Goal: Task Accomplishment & Management: Use online tool/utility

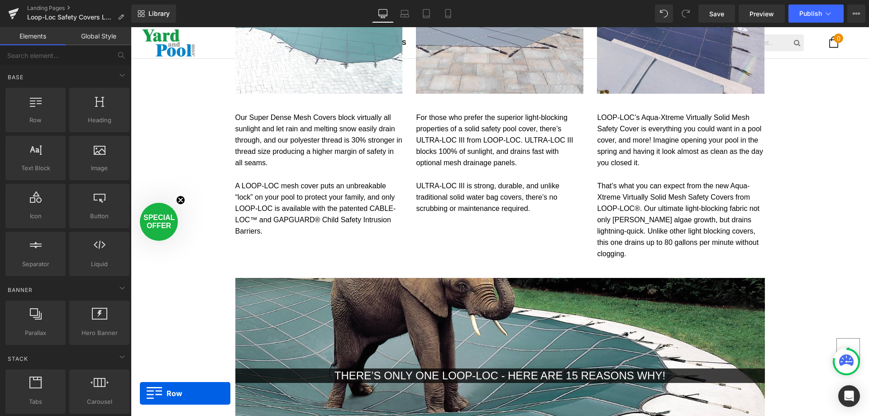
scroll to position [905, 0]
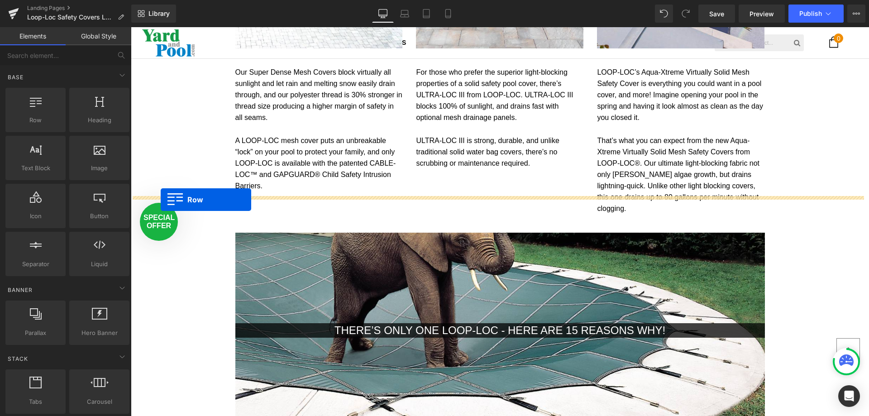
drag, startPoint x: 135, startPoint y: 177, endPoint x: 161, endPoint y: 200, distance: 34.3
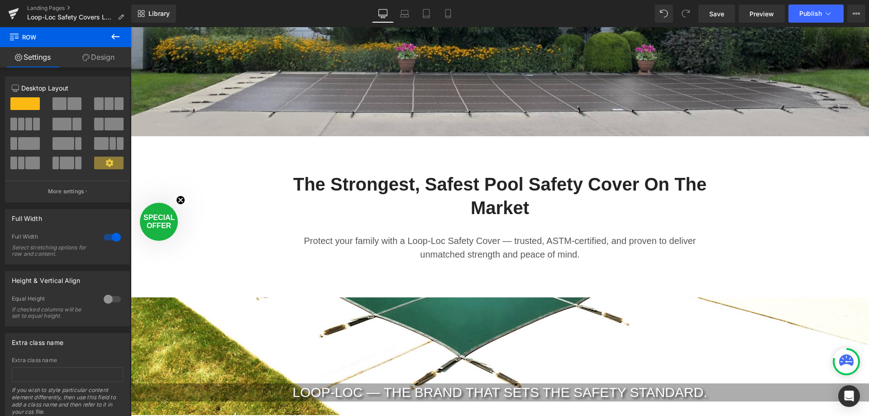
scroll to position [294, 0]
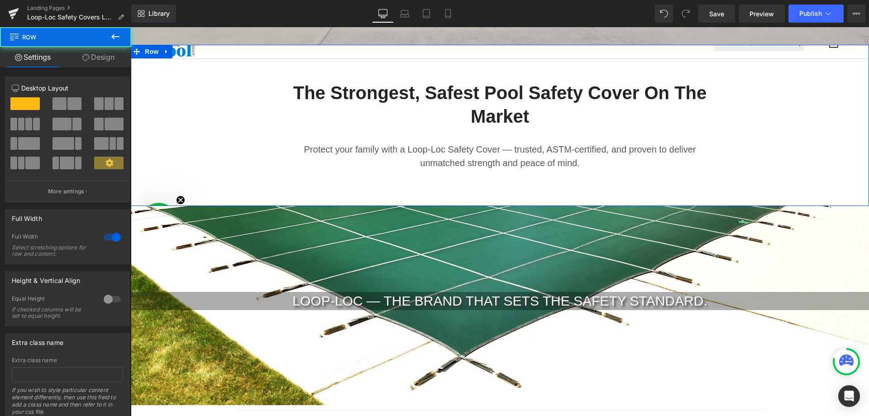
click at [452, 190] on div "The Strongest, Safest Pool Safety Cover on the Market Heading Protect your fami…" at bounding box center [500, 125] width 738 height 161
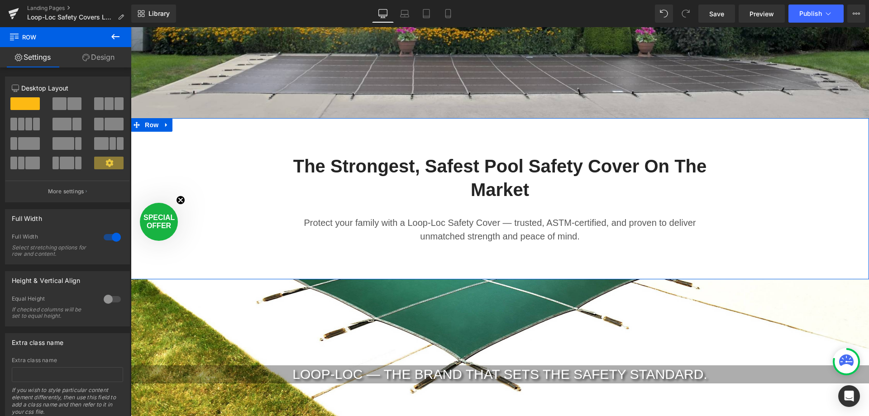
scroll to position [204, 0]
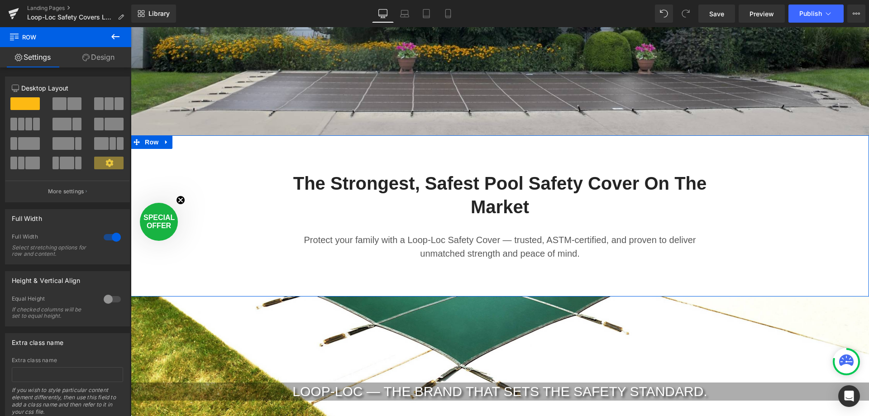
click at [95, 55] on link "Design" at bounding box center [99, 57] width 66 height 20
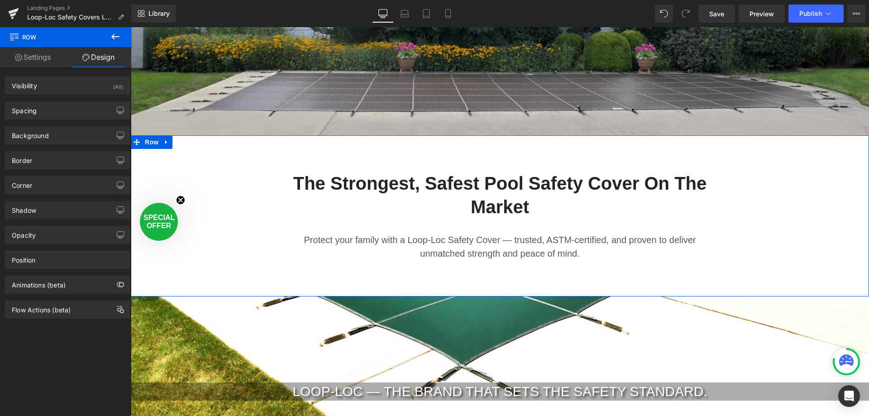
click at [36, 60] on link "Settings" at bounding box center [33, 57] width 66 height 20
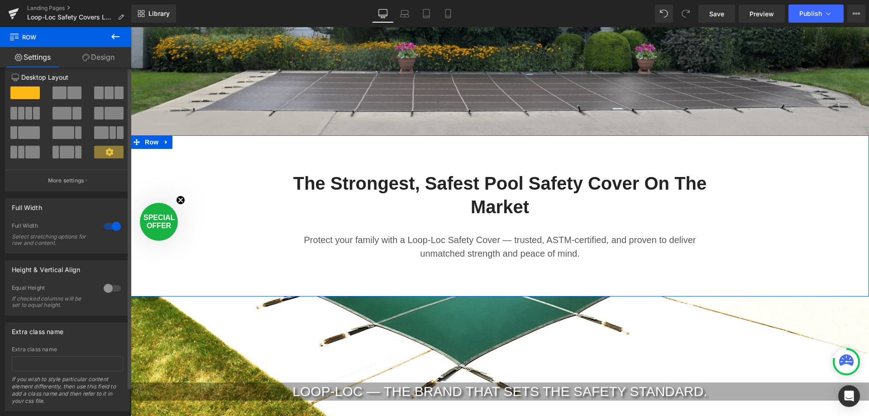
scroll to position [0, 0]
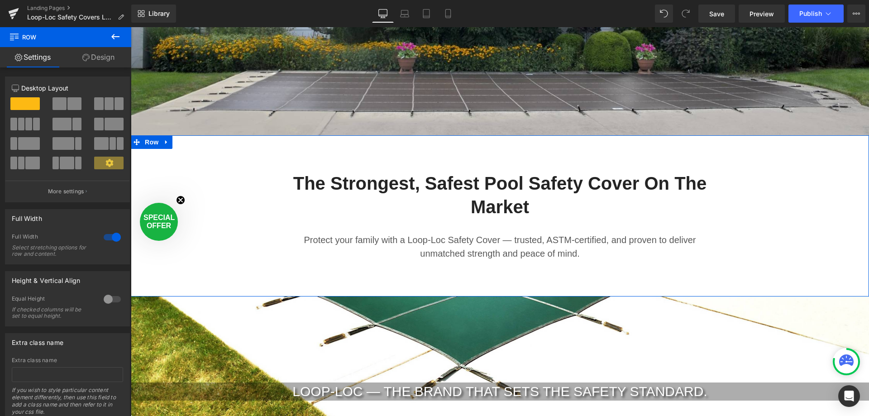
click at [97, 57] on link "Design" at bounding box center [99, 57] width 66 height 20
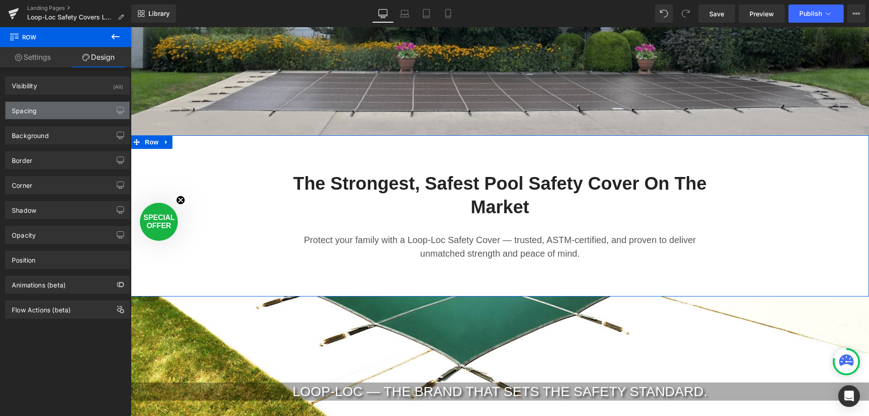
click at [22, 112] on div "Spacing" at bounding box center [24, 108] width 25 height 13
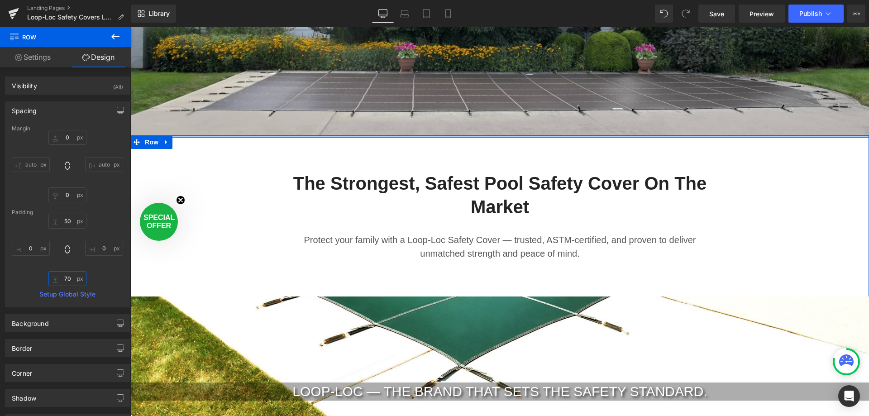
click at [71, 280] on input "70" at bounding box center [67, 278] width 38 height 15
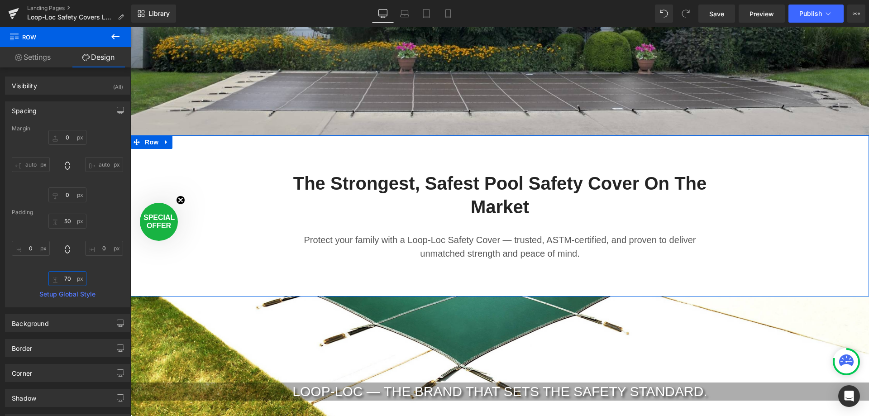
type input "7"
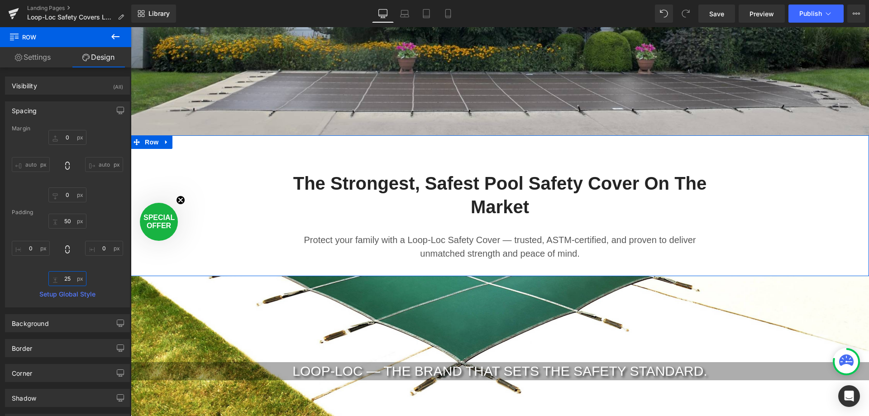
scroll to position [2634, 731]
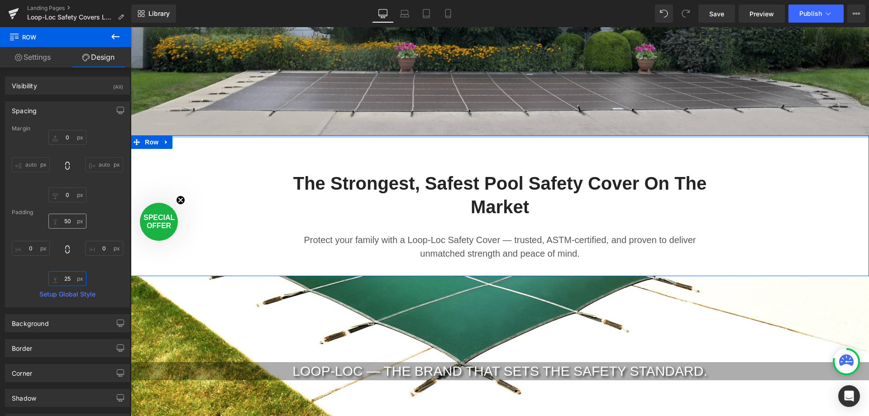
type input "25"
click at [70, 219] on input "50" at bounding box center [67, 221] width 38 height 15
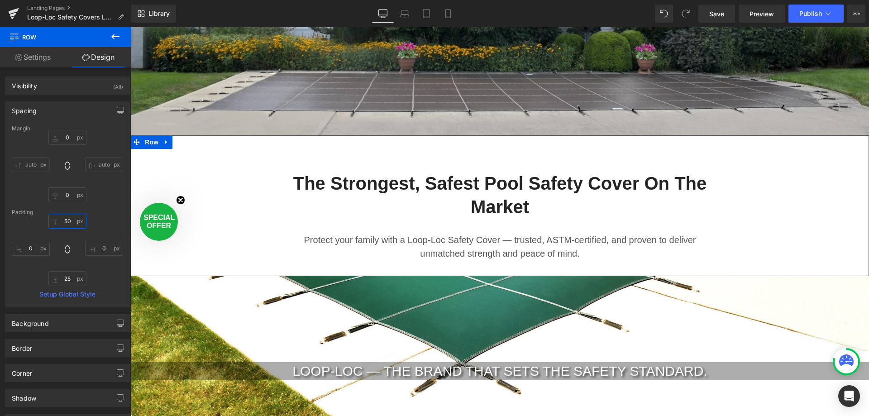
click at [70, 219] on input "50" at bounding box center [67, 221] width 38 height 15
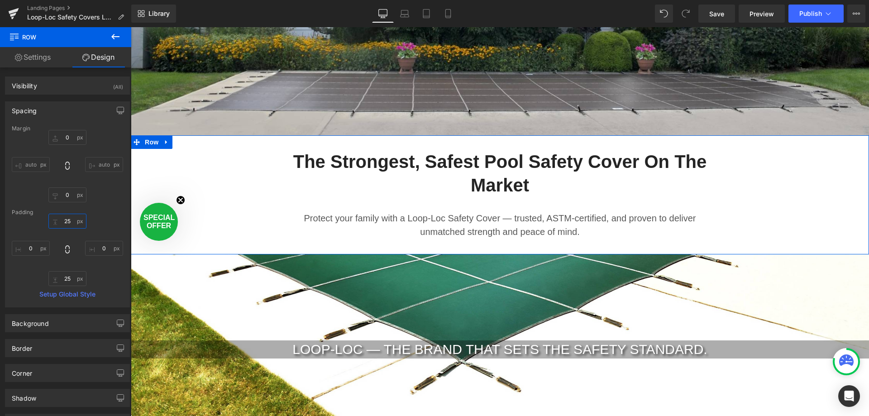
scroll to position [2622, 731]
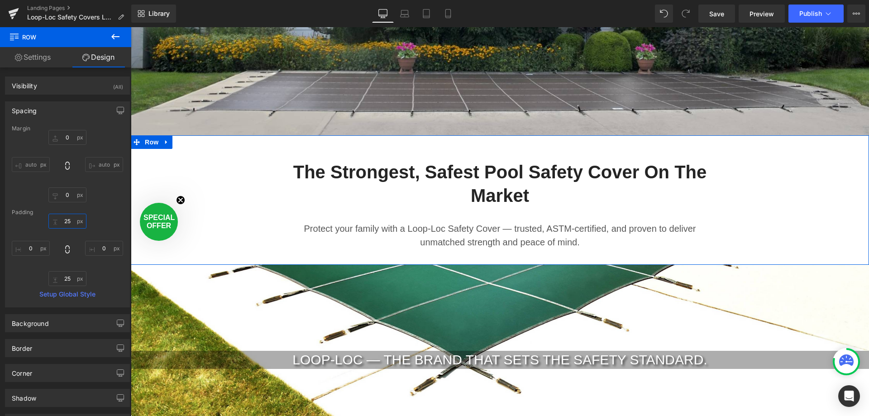
type input "25"
click at [110, 30] on button at bounding box center [116, 37] width 32 height 20
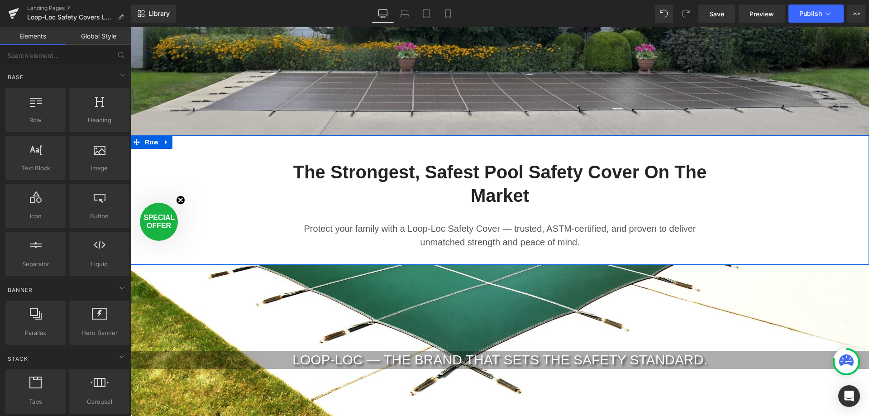
click at [171, 173] on div "The Strongest, Safest Pool Safety Cover on the Market Heading Protect your fami…" at bounding box center [500, 200] width 738 height 107
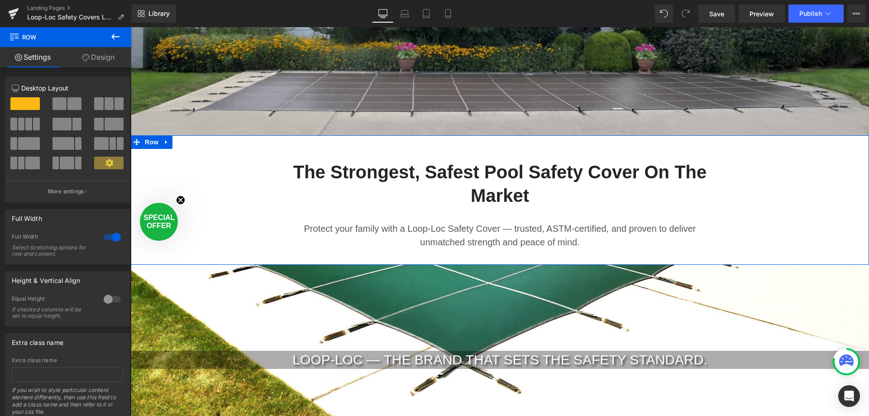
click at [91, 58] on link "Design" at bounding box center [99, 57] width 66 height 20
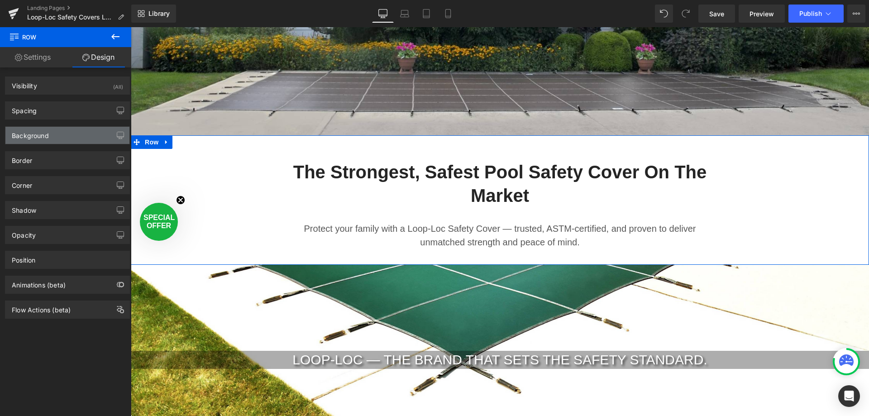
click at [32, 135] on div "Background" at bounding box center [30, 133] width 37 height 13
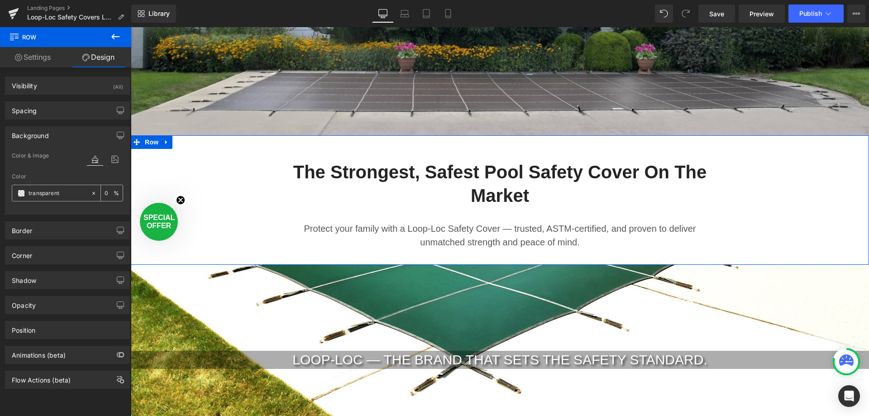
click at [24, 191] on span at bounding box center [21, 193] width 7 height 7
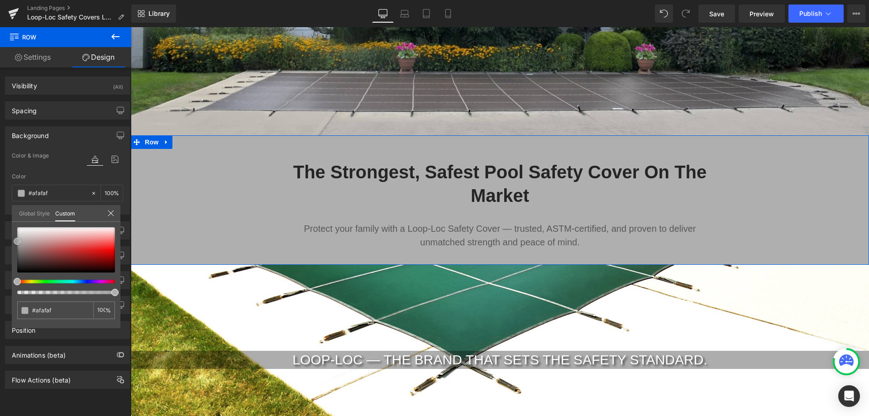
drag, startPoint x: 19, startPoint y: 273, endPoint x: 15, endPoint y: 242, distance: 31.5
click at [15, 242] on span at bounding box center [17, 241] width 7 height 7
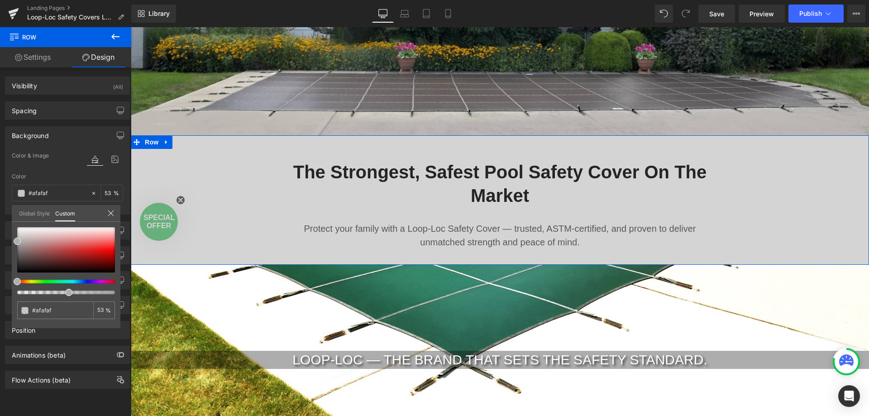
drag, startPoint x: 112, startPoint y: 293, endPoint x: 63, endPoint y: 300, distance: 49.8
click at [63, 300] on div "transparent 0 %" at bounding box center [66, 277] width 109 height 101
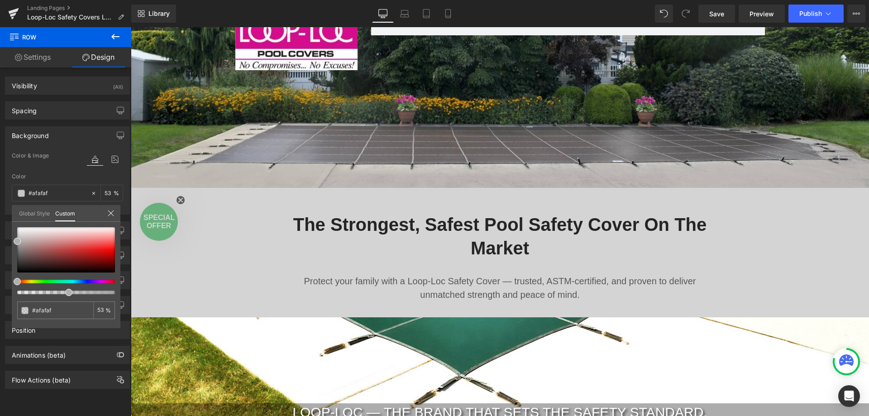
scroll to position [68, 0]
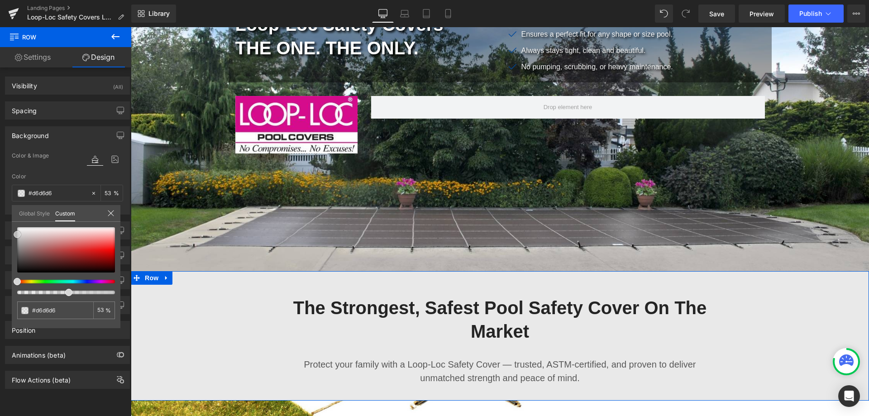
drag, startPoint x: 16, startPoint y: 241, endPoint x: 14, endPoint y: 234, distance: 7.0
click at [14, 234] on span at bounding box center [17, 234] width 7 height 7
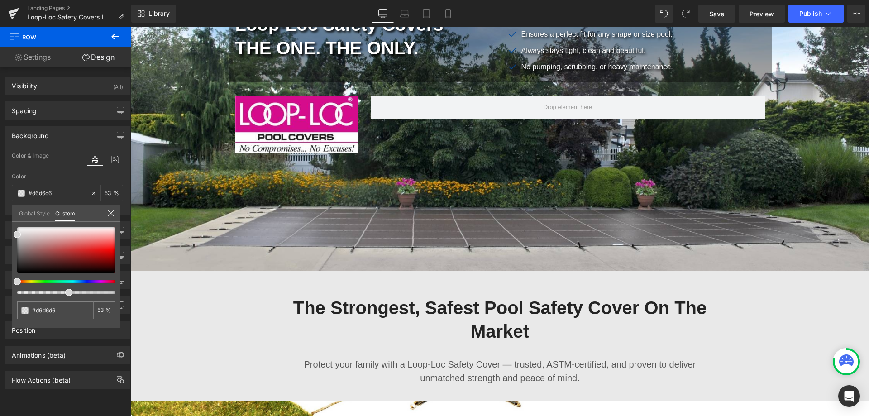
click at [112, 35] on icon at bounding box center [115, 36] width 11 height 11
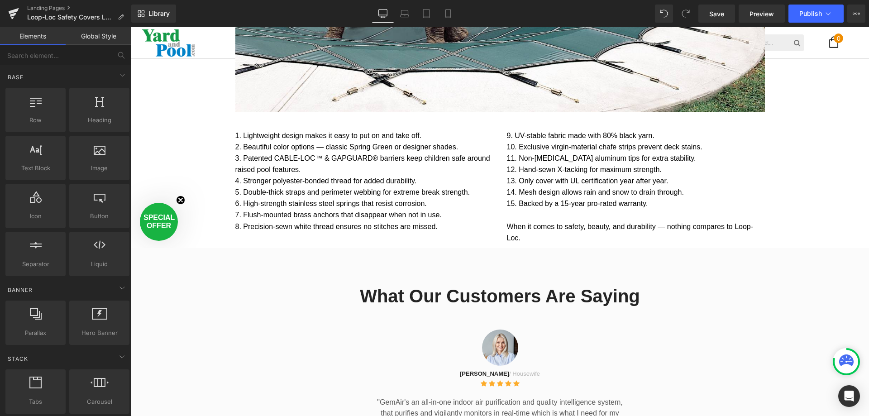
scroll to position [1380, 0]
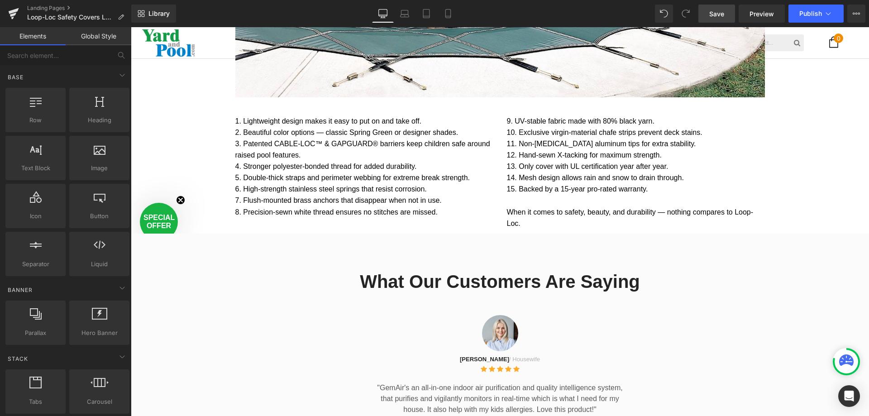
click at [713, 14] on span "Save" at bounding box center [716, 14] width 15 height 10
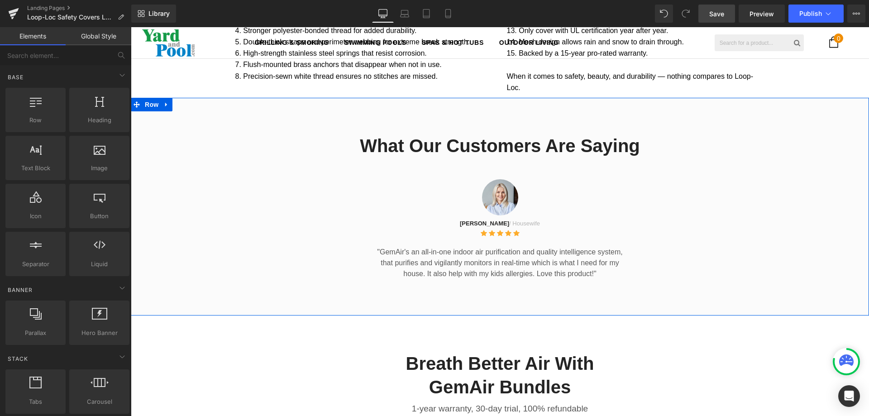
click at [166, 101] on icon at bounding box center [166, 104] width 6 height 7
click at [188, 101] on icon at bounding box center [190, 104] width 6 height 6
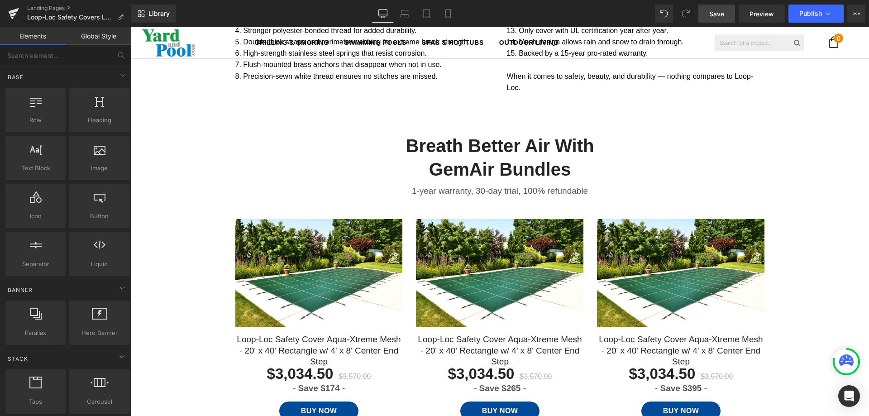
scroll to position [2404, 731]
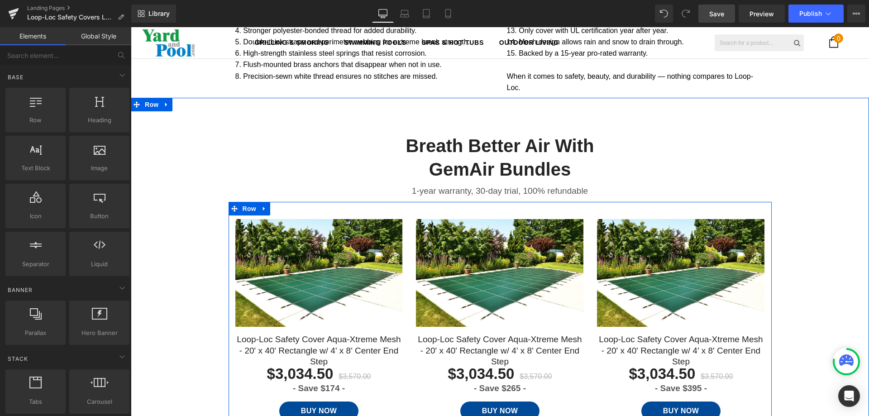
click at [310, 202] on div "Sale Off (P) Image Loop-Loc Safety Cover Aqua-Xtreme Mesh - 20' x 40' Rectangle…" at bounding box center [500, 313] width 543 height 223
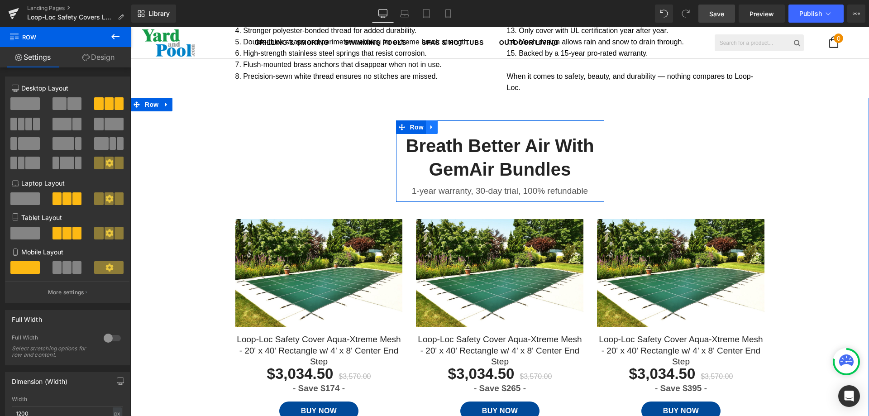
click at [429, 124] on icon at bounding box center [432, 127] width 6 height 7
click at [453, 124] on icon at bounding box center [455, 127] width 6 height 6
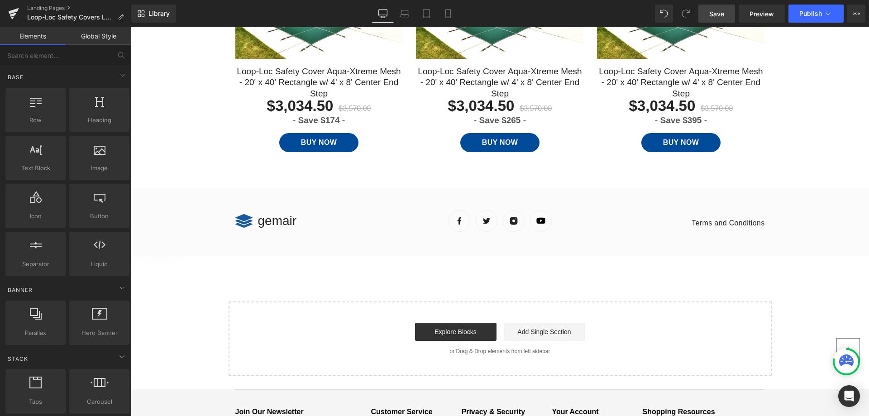
scroll to position [1742, 0]
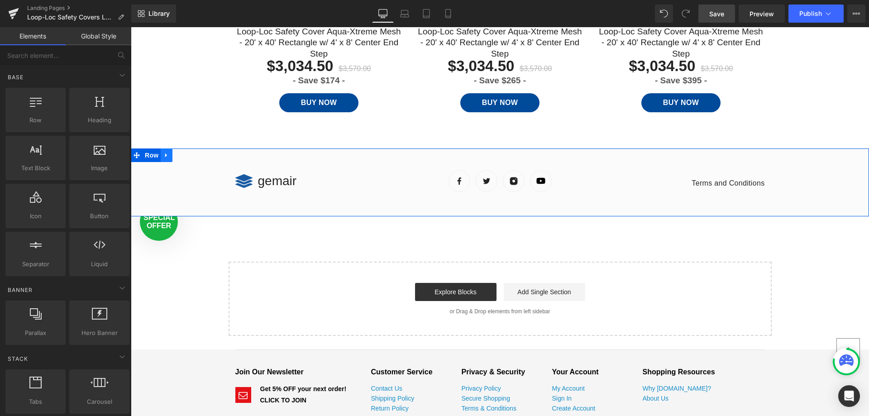
click at [165, 152] on icon at bounding box center [166, 155] width 6 height 7
click at [188, 152] on icon at bounding box center [190, 155] width 6 height 7
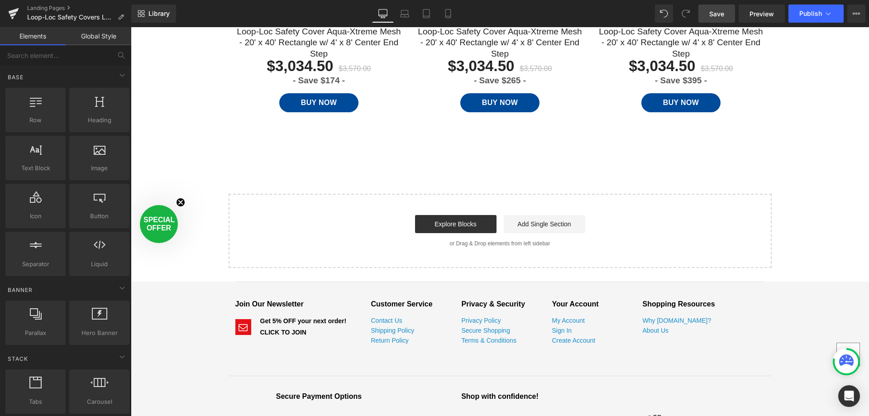
scroll to position [2254, 731]
click at [468, 215] on link "Explore Blocks" at bounding box center [455, 224] width 81 height 18
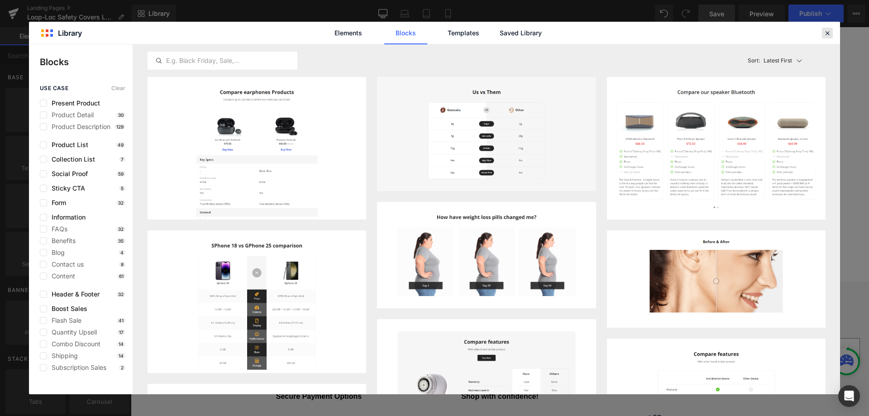
click at [828, 33] on icon at bounding box center [827, 33] width 8 height 8
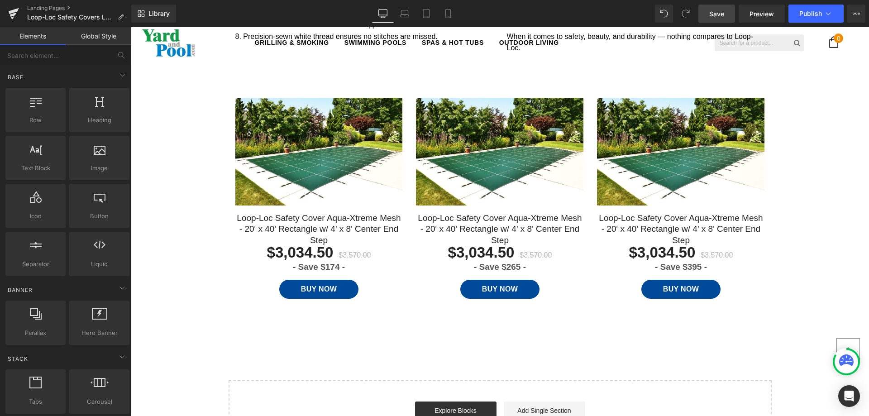
scroll to position [1471, 0]
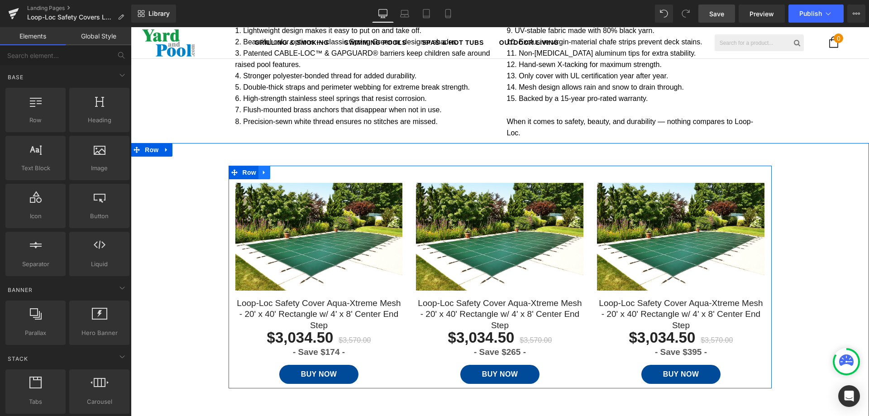
click at [261, 169] on icon at bounding box center [264, 172] width 6 height 7
click at [314, 183] on span "Product" at bounding box center [318, 190] width 29 height 14
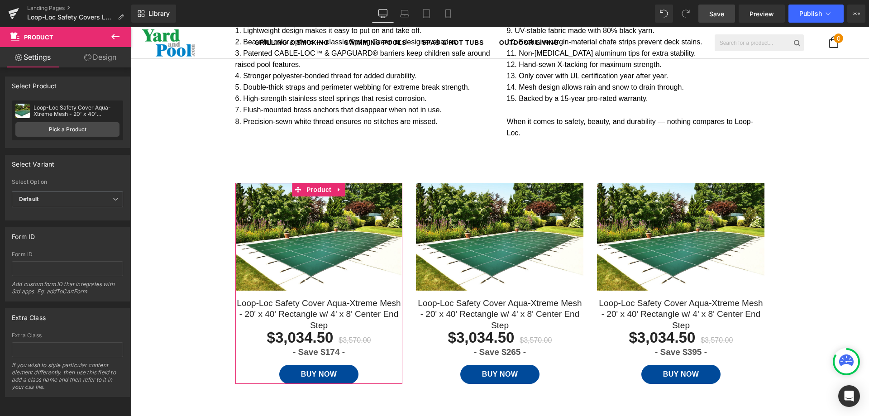
scroll to position [6, 0]
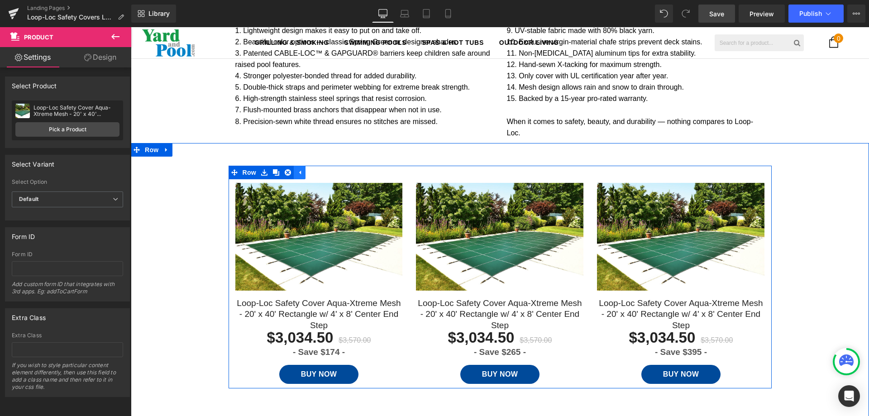
click at [298, 169] on icon at bounding box center [299, 172] width 6 height 7
click at [262, 169] on icon at bounding box center [264, 172] width 6 height 7
click at [285, 169] on icon at bounding box center [288, 172] width 6 height 7
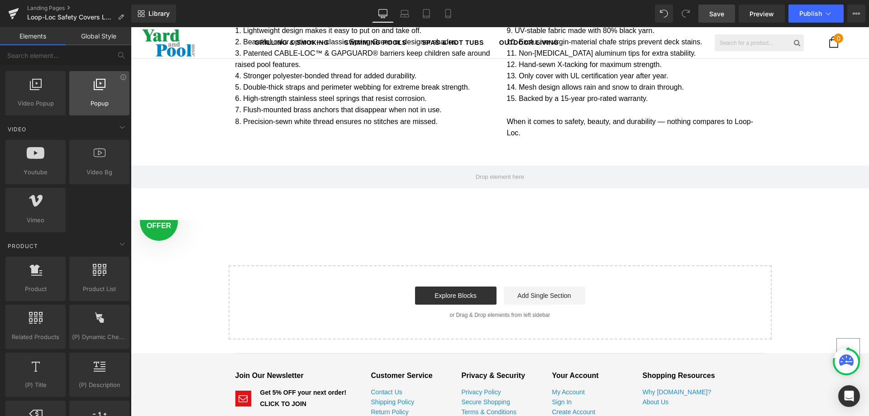
scroll to position [634, 0]
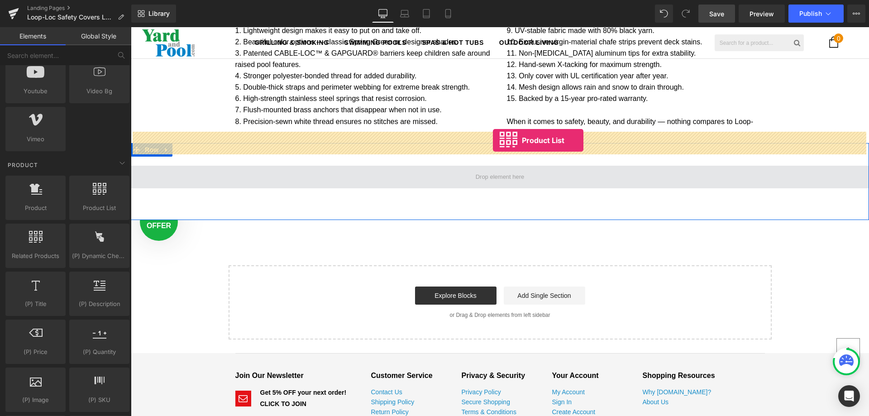
drag, startPoint x: 246, startPoint y: 234, endPoint x: 491, endPoint y: 143, distance: 261.6
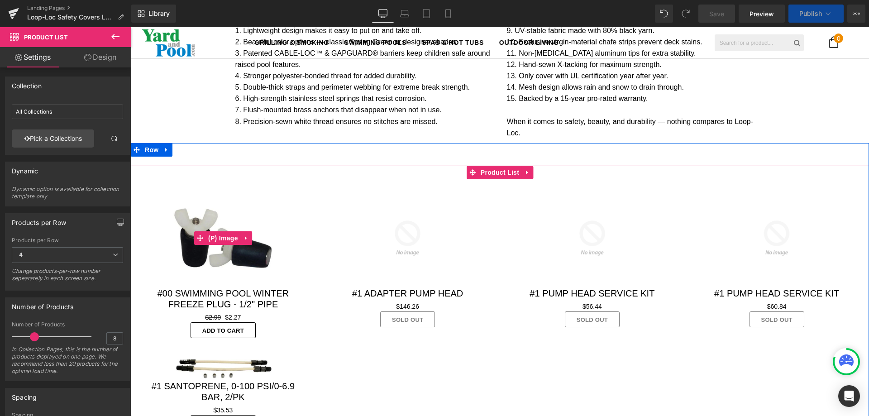
scroll to position [2398, 731]
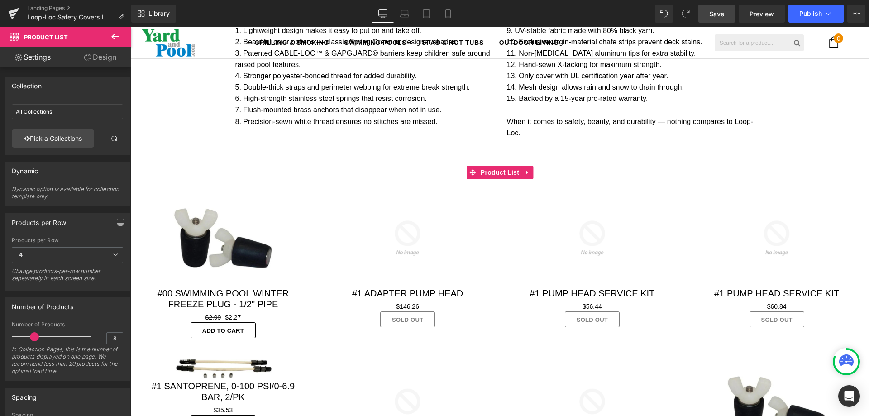
click at [88, 57] on icon at bounding box center [87, 57] width 7 height 7
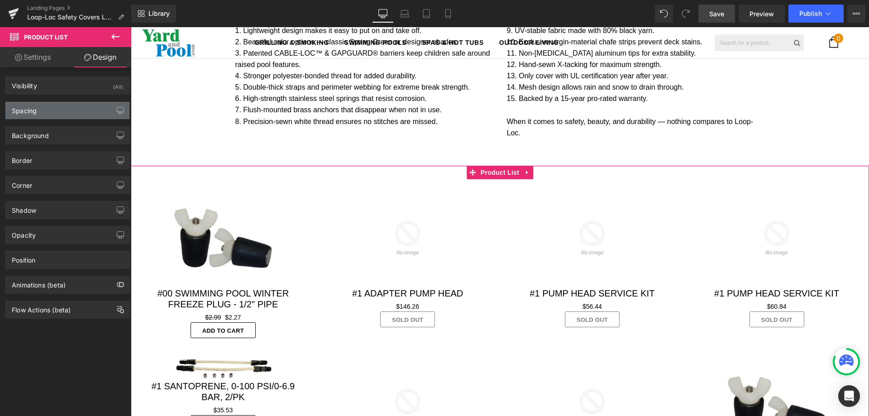
click at [35, 107] on div "Spacing" at bounding box center [24, 108] width 25 height 13
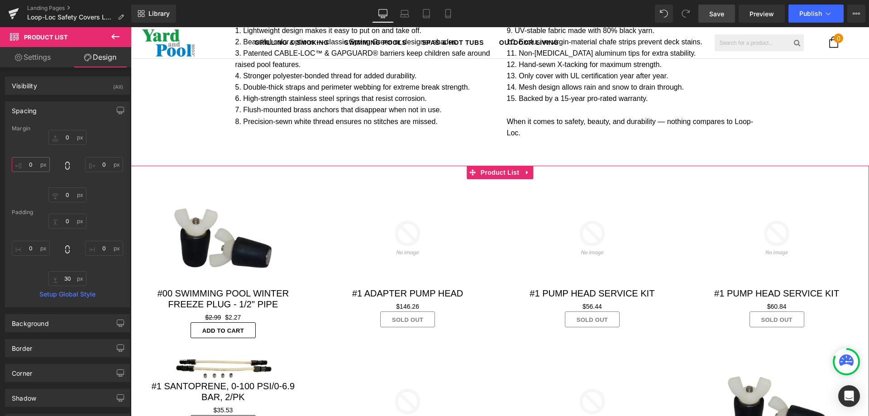
click at [35, 163] on input "text" at bounding box center [31, 164] width 38 height 15
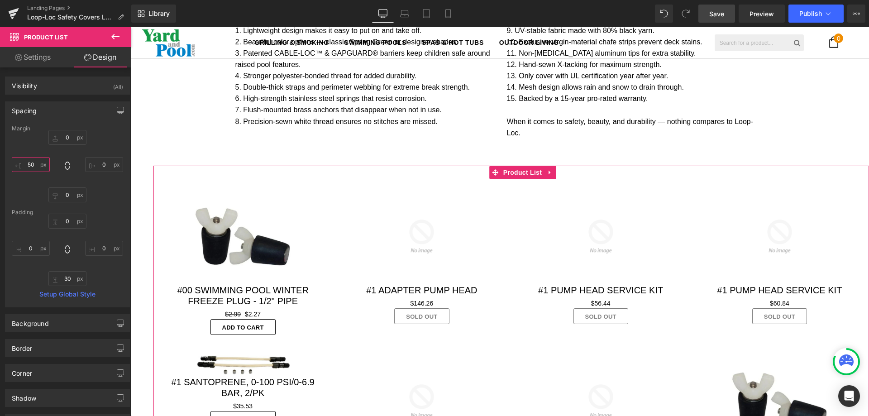
type input "50"
type input "0"
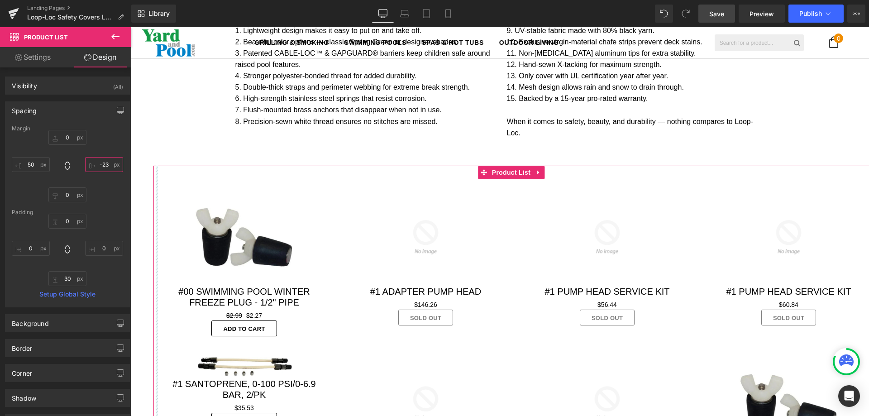
scroll to position [2395, 731]
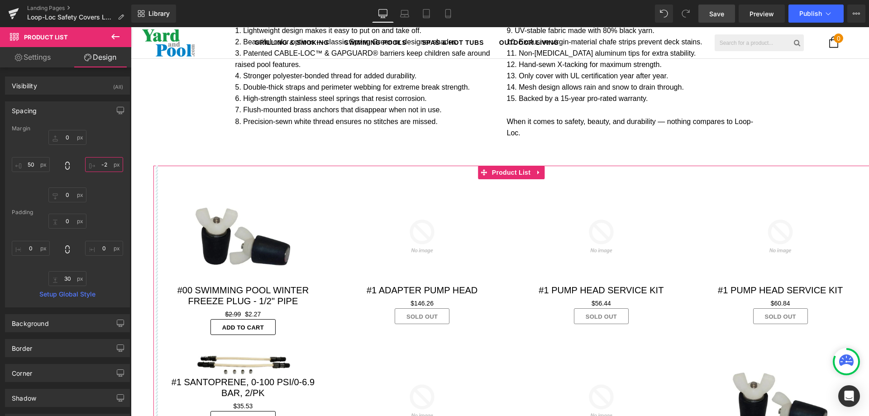
type input "-"
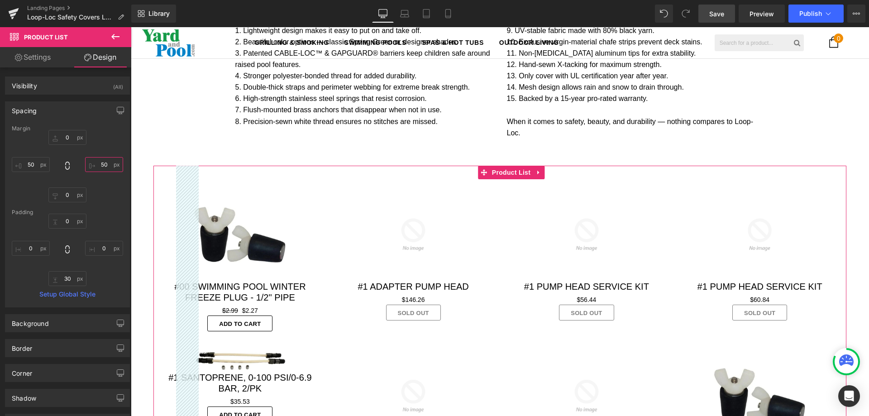
scroll to position [2385, 731]
type input "50"
type input "0"
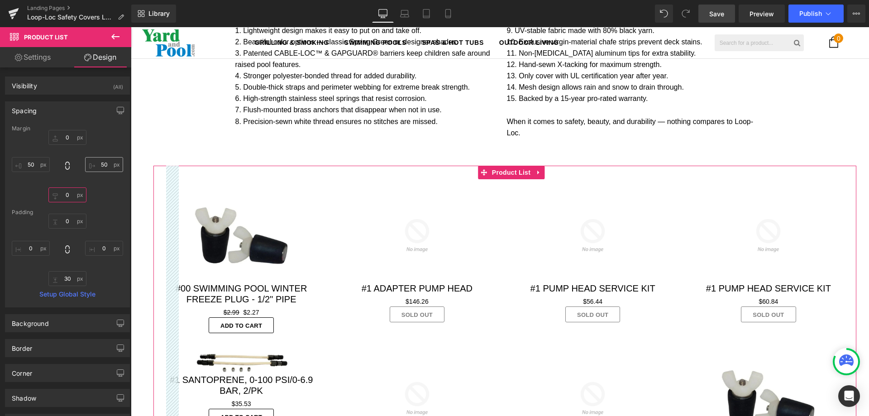
scroll to position [2388, 731]
click at [100, 163] on input "50" at bounding box center [104, 164] width 38 height 15
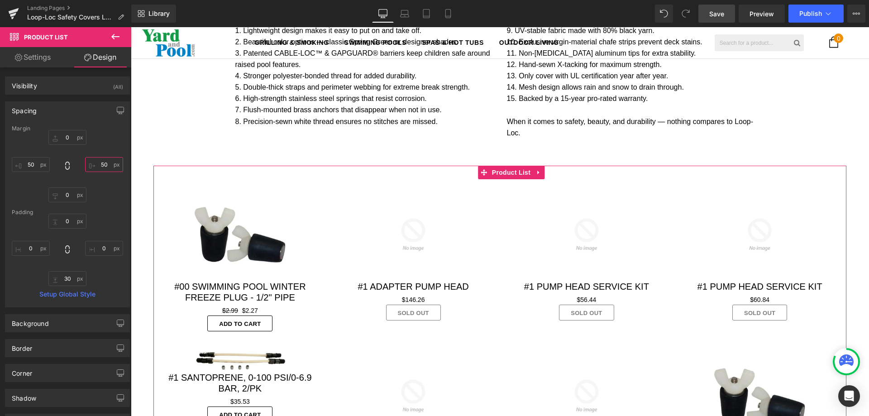
type input "50"
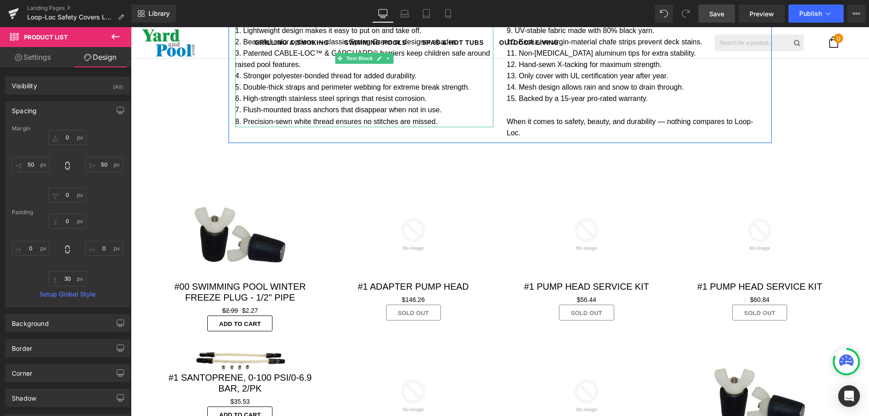
click at [317, 81] on p "5. Double-thick straps and perimeter webbing for extreme break strength." at bounding box center [364, 86] width 258 height 11
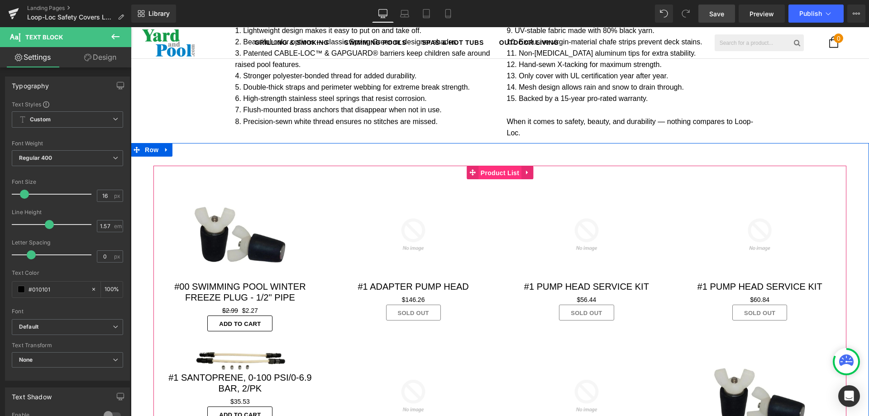
click at [506, 166] on span "Product List" at bounding box center [499, 173] width 43 height 14
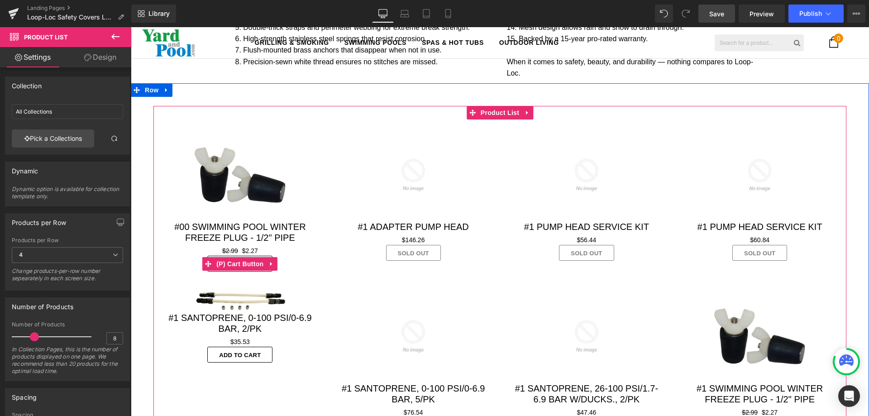
scroll to position [1516, 0]
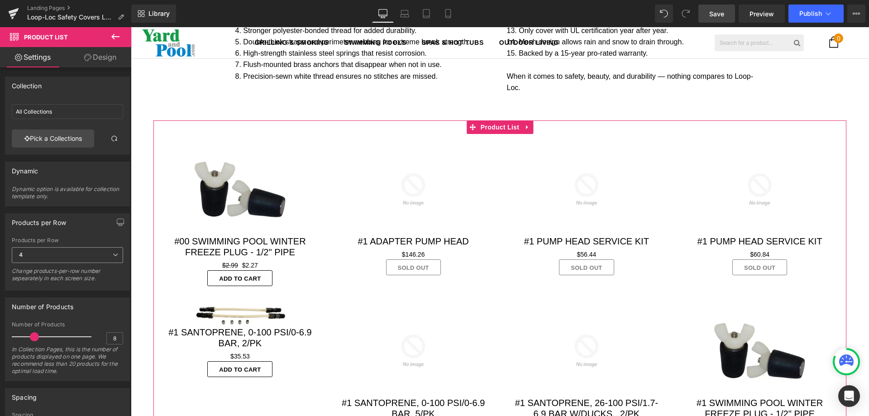
click at [112, 251] on span "4" at bounding box center [67, 255] width 111 height 16
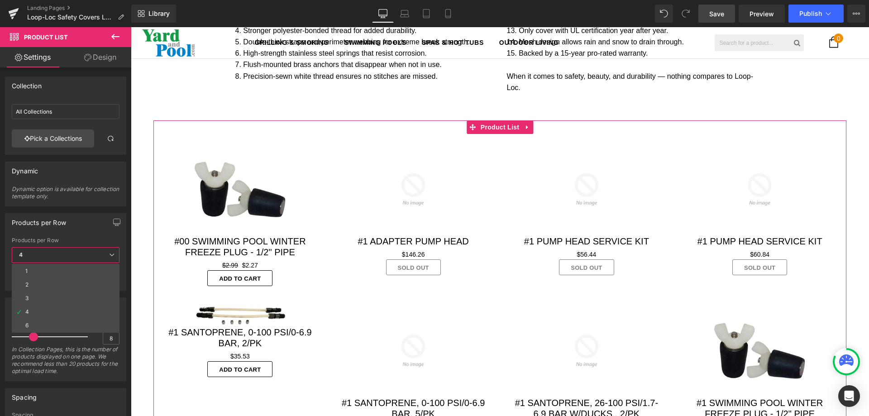
click at [81, 191] on div "Dynamic option is available for collection template only." at bounding box center [66, 196] width 108 height 20
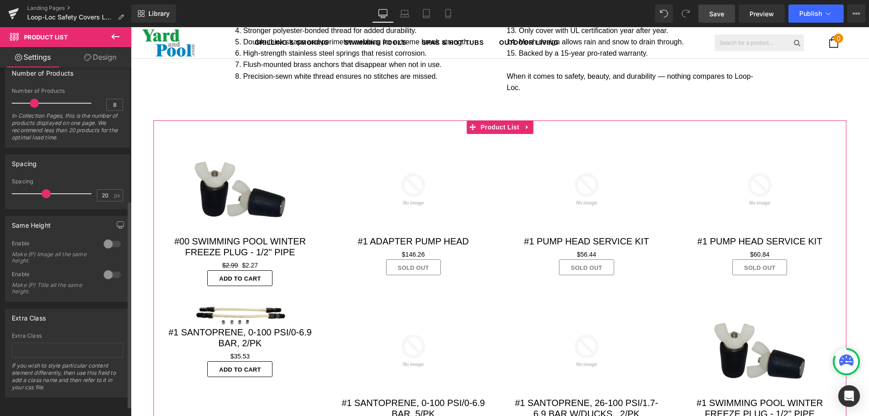
scroll to position [240, 0]
click at [104, 239] on div at bounding box center [112, 244] width 22 height 14
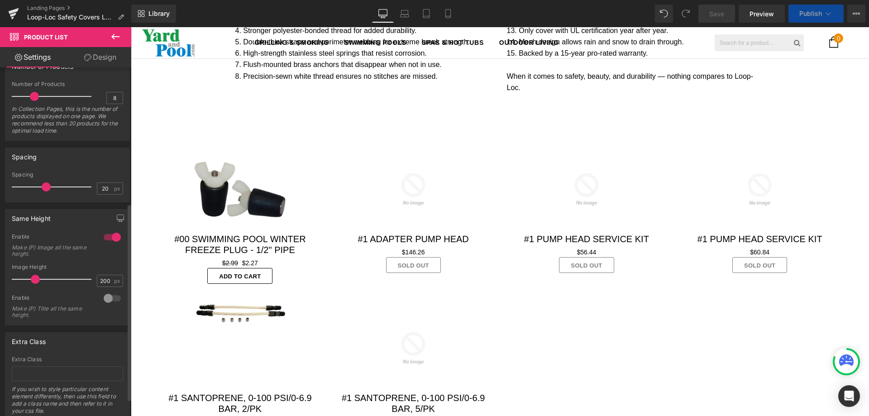
scroll to position [2380, 731]
click at [105, 297] on div at bounding box center [112, 298] width 22 height 14
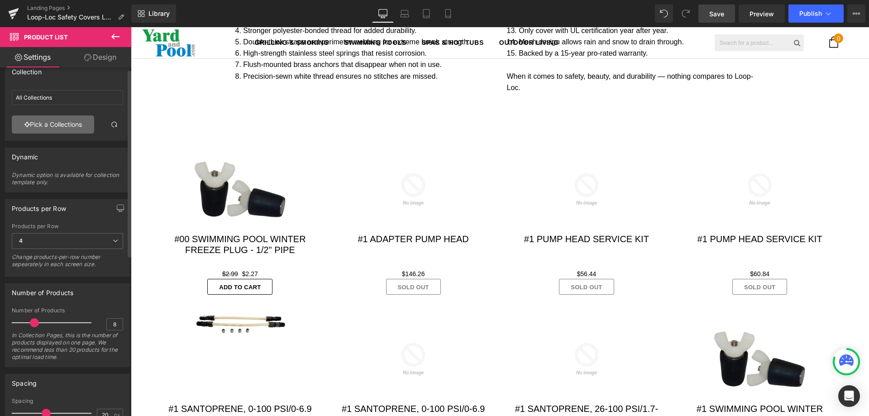
scroll to position [0, 0]
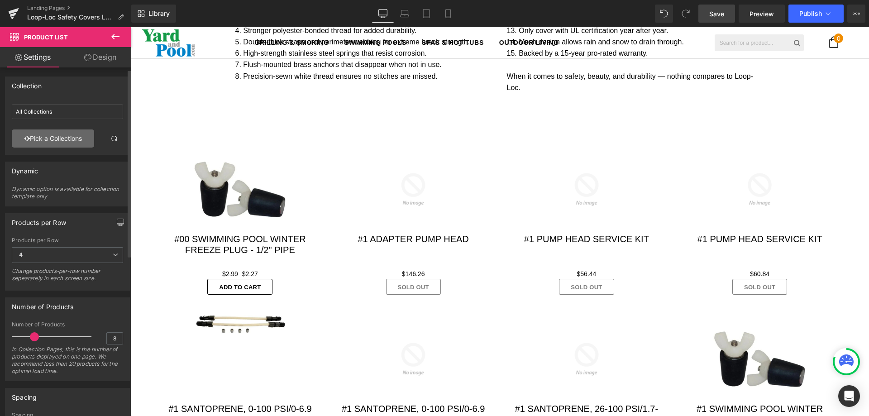
click at [72, 135] on link "Pick a Collections" at bounding box center [53, 138] width 82 height 18
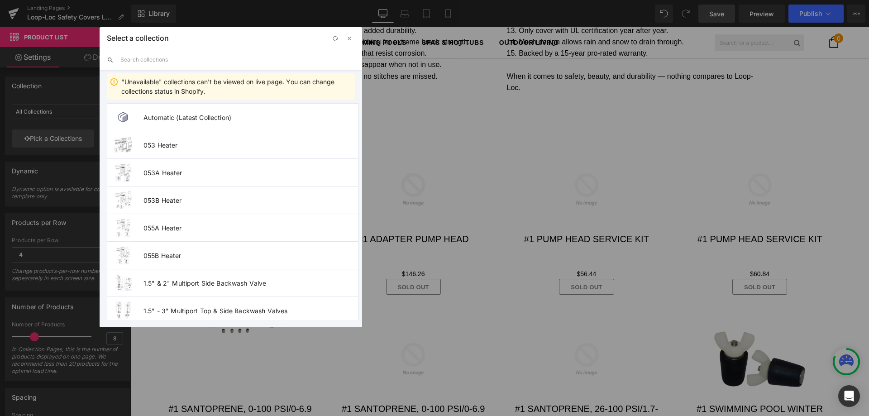
click at [189, 56] on input "text" at bounding box center [237, 60] width 234 height 20
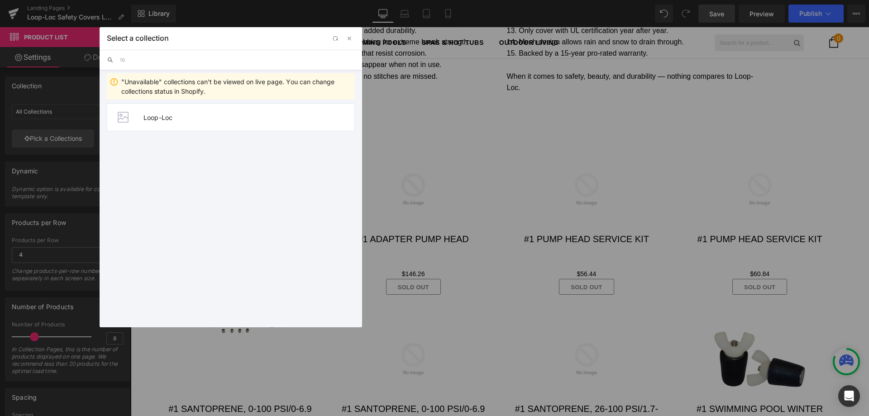
type input "l"
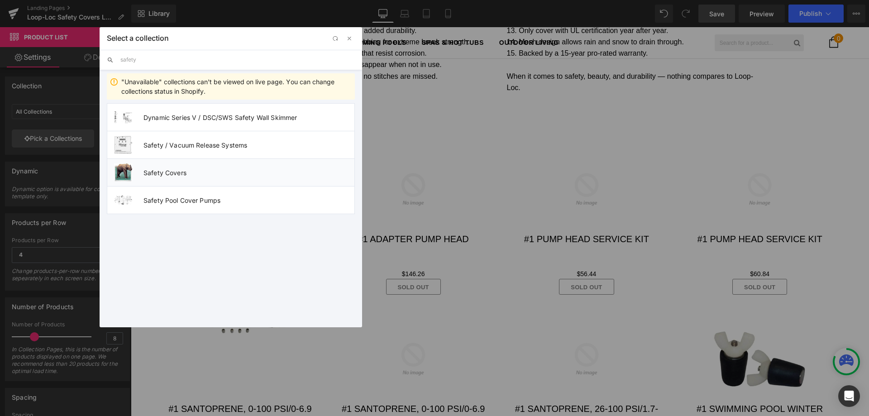
type input "safety"
click at [182, 172] on span "Safety Covers" at bounding box center [248, 173] width 211 height 8
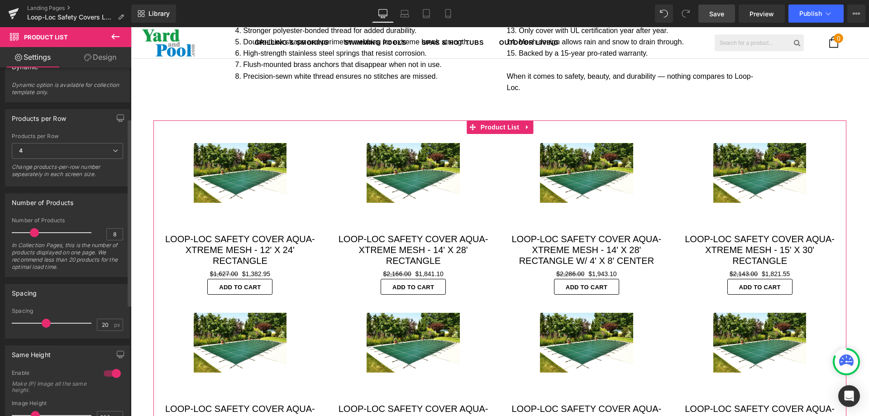
scroll to position [91, 0]
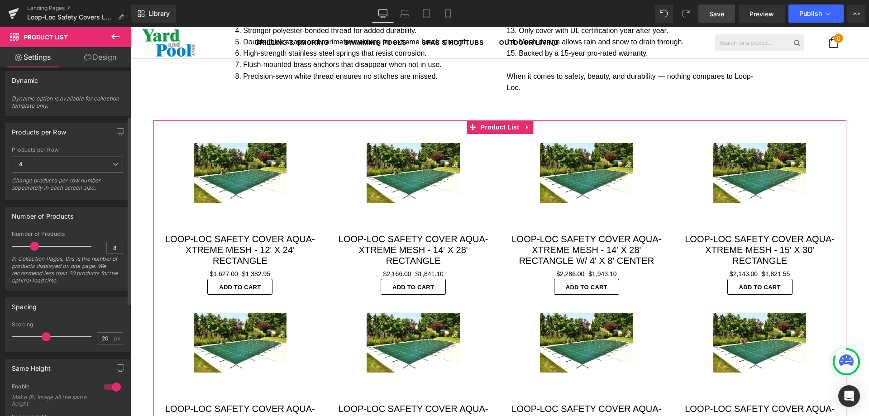
click at [113, 164] on icon at bounding box center [115, 164] width 5 height 5
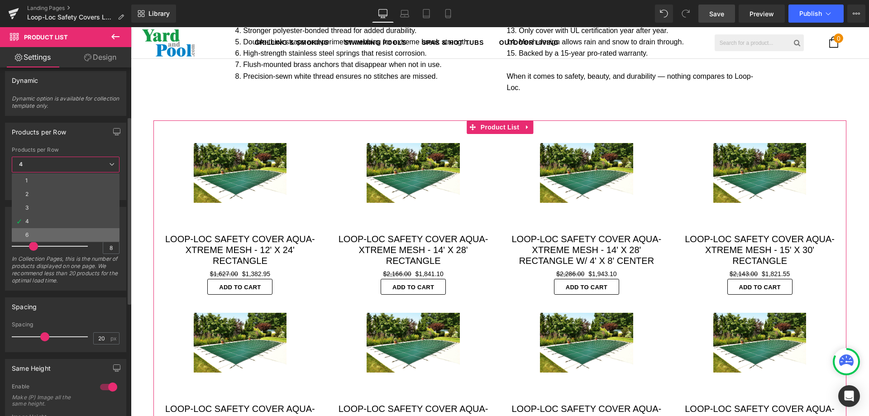
click at [58, 229] on li "6" at bounding box center [66, 235] width 108 height 14
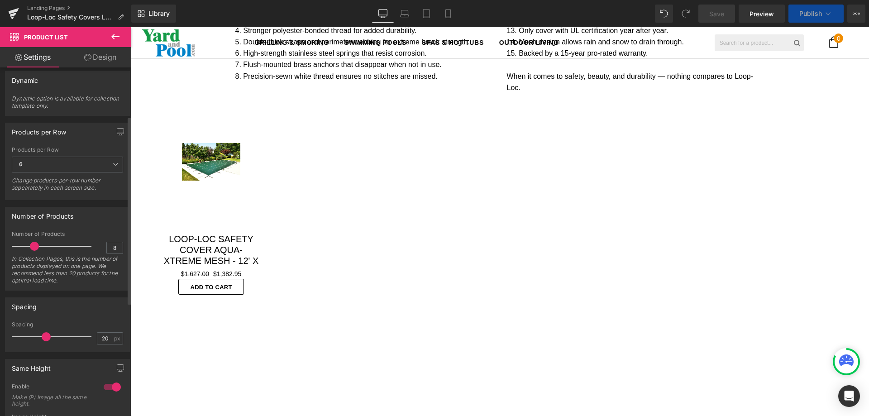
scroll to position [2250, 731]
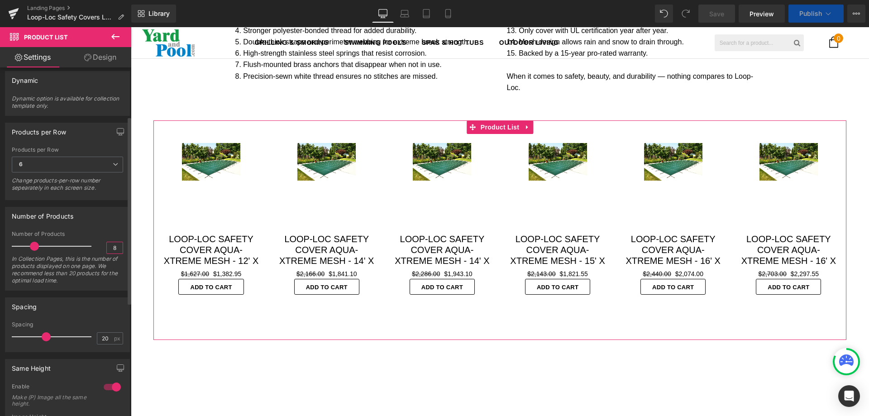
click at [99, 248] on div "Number of Products 8 In Collection Pages, this is the number of products displa…" at bounding box center [67, 260] width 111 height 59
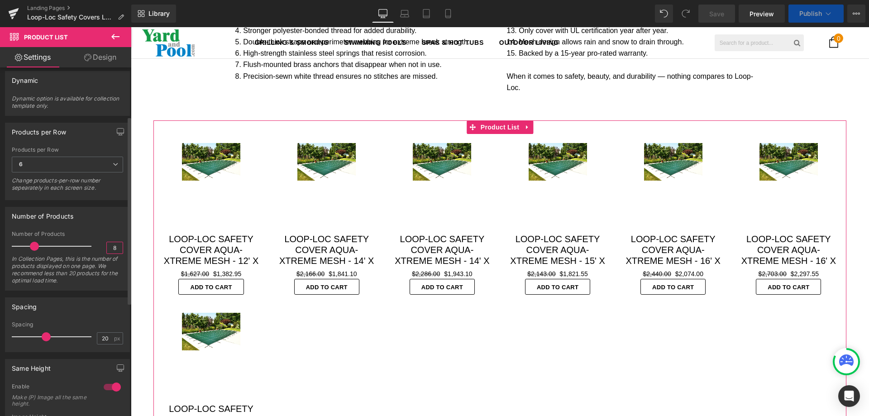
scroll to position [2402, 731]
type input "12"
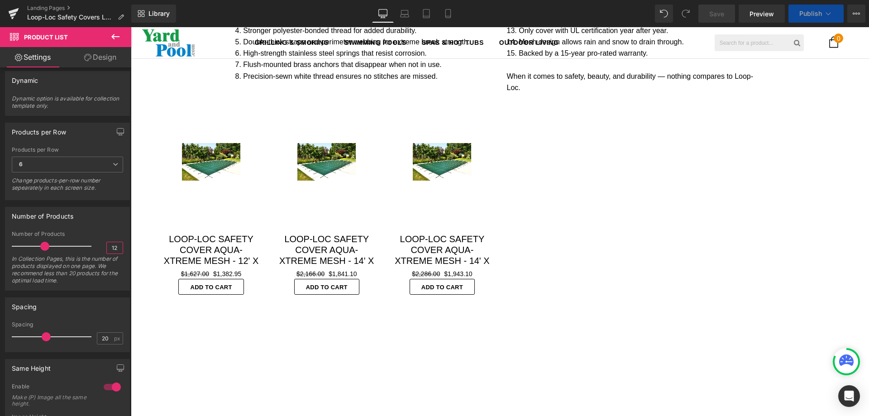
scroll to position [1380, 0]
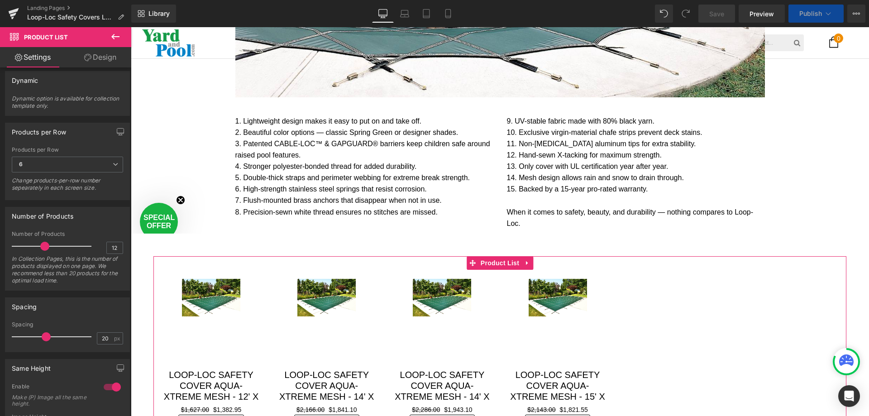
click at [100, 55] on link "Design" at bounding box center [100, 57] width 66 height 20
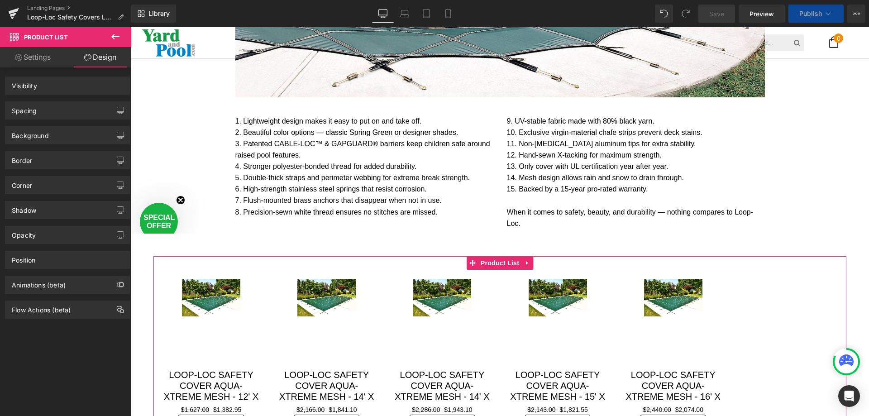
click at [22, 115] on div "Spacing" at bounding box center [67, 110] width 124 height 17
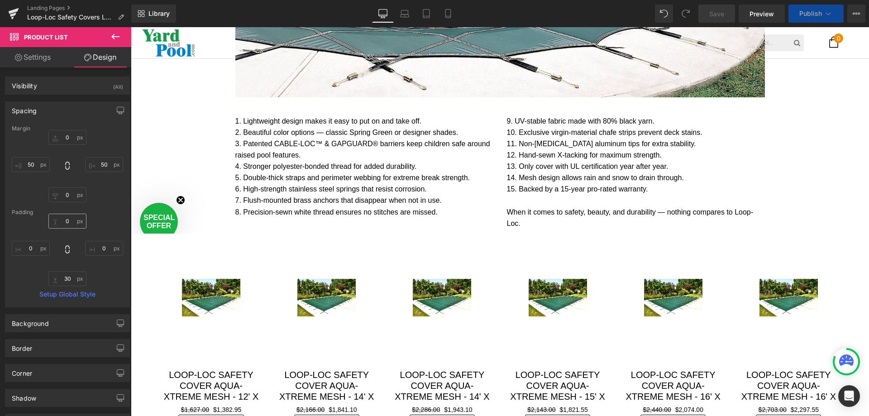
scroll to position [2402, 731]
click at [153, 270] on div "Sale Off (P) Image Loop-Loc Safety Cover Aqua-Xtreme Mesh - 12' x 24' Rectangle…" at bounding box center [210, 355] width 115 height 170
click at [269, 270] on div "Sale Off (P) Image Loop-Loc Safety Cover Aqua-Xtreme Mesh - 14' x 28' Rectangle…" at bounding box center [326, 355] width 115 height 170
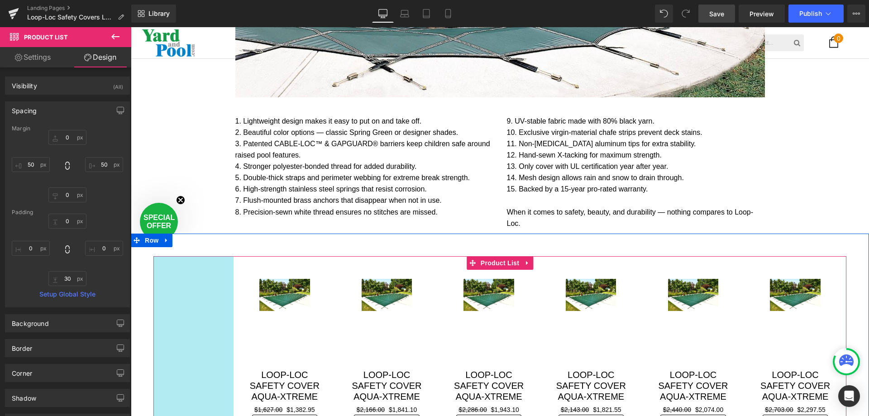
drag, startPoint x: 151, startPoint y: 248, endPoint x: 231, endPoint y: 248, distance: 80.1
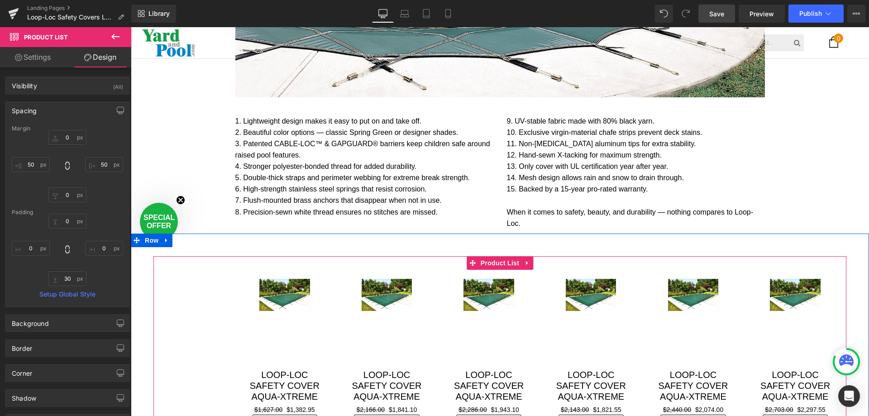
drag, startPoint x: 842, startPoint y: 248, endPoint x: 830, endPoint y: 251, distance: 12.6
click at [830, 270] on div "Sale Off (P) Image Loop-Loc Safety Cover Aqua-Xtreme Mesh - 16' x 32' Rectangle…" at bounding box center [795, 355] width 102 height 170
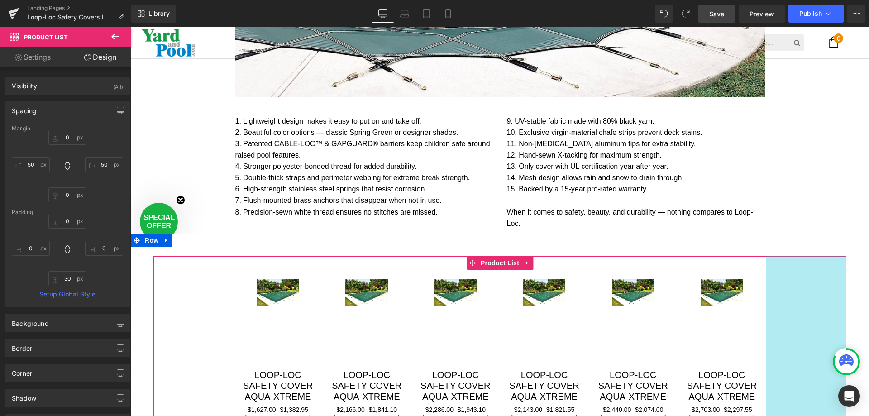
drag, startPoint x: 841, startPoint y: 252, endPoint x: 761, endPoint y: 263, distance: 80.9
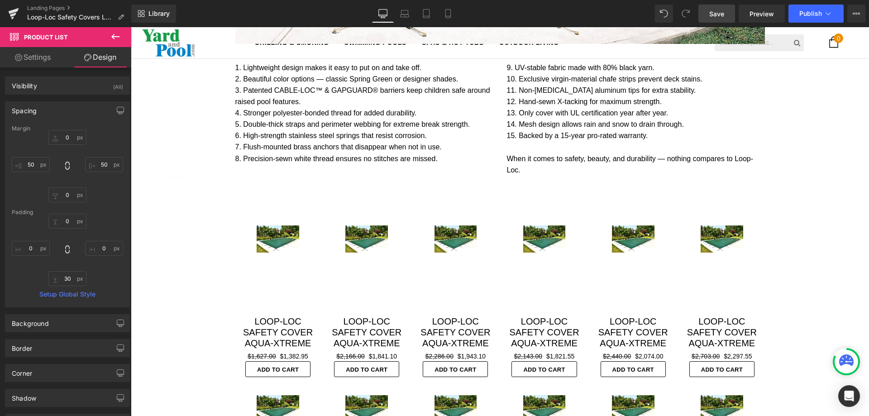
scroll to position [1290, 0]
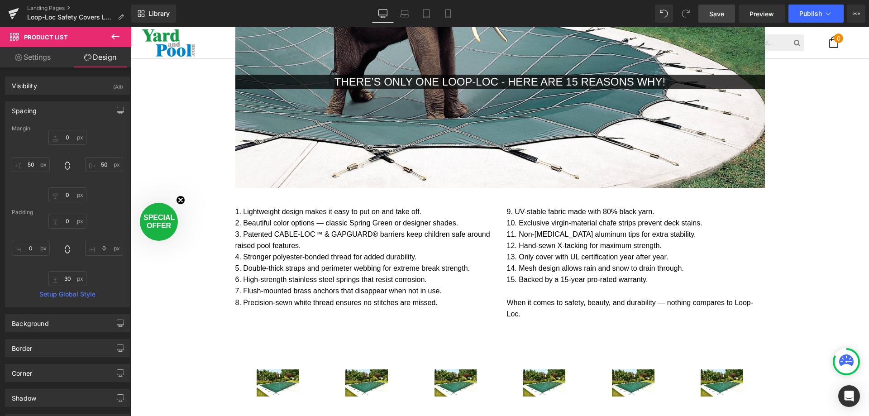
click at [723, 16] on span "Save" at bounding box center [716, 14] width 15 height 10
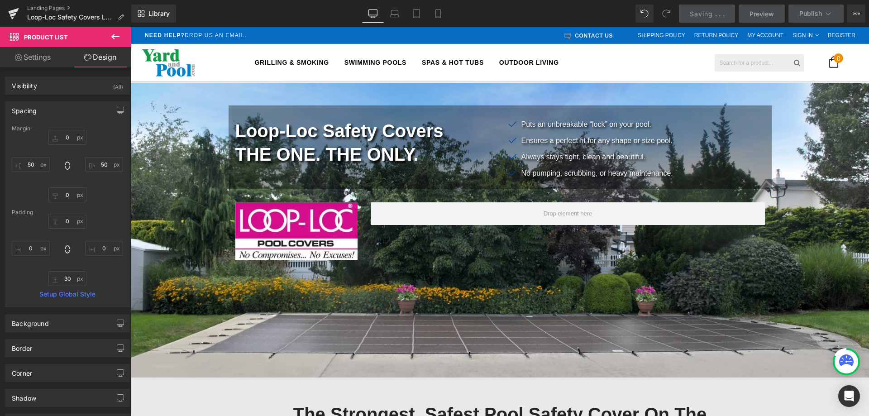
scroll to position [2440, 731]
click at [768, 15] on span "Preview" at bounding box center [761, 14] width 24 height 10
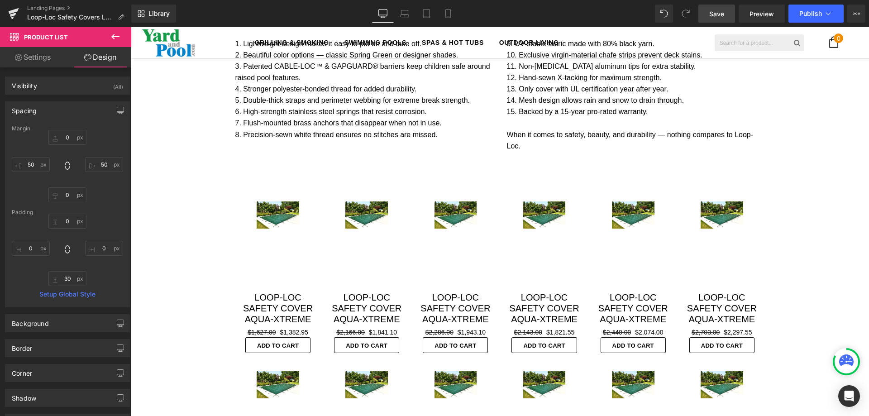
scroll to position [1539, 0]
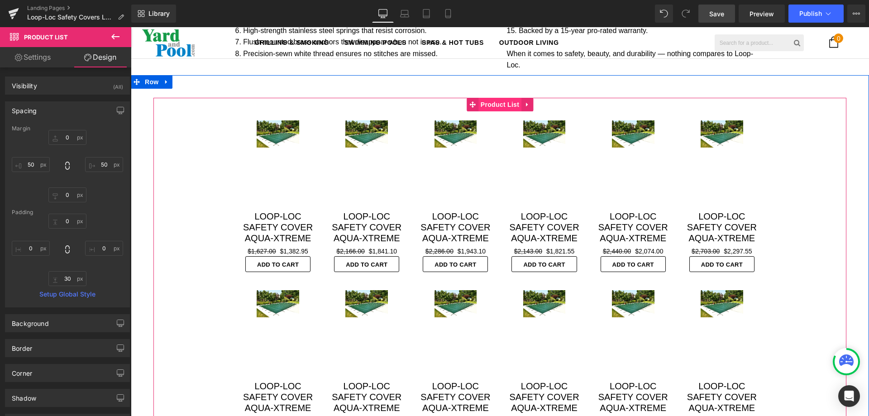
click at [497, 98] on span "Product List" at bounding box center [499, 105] width 43 height 14
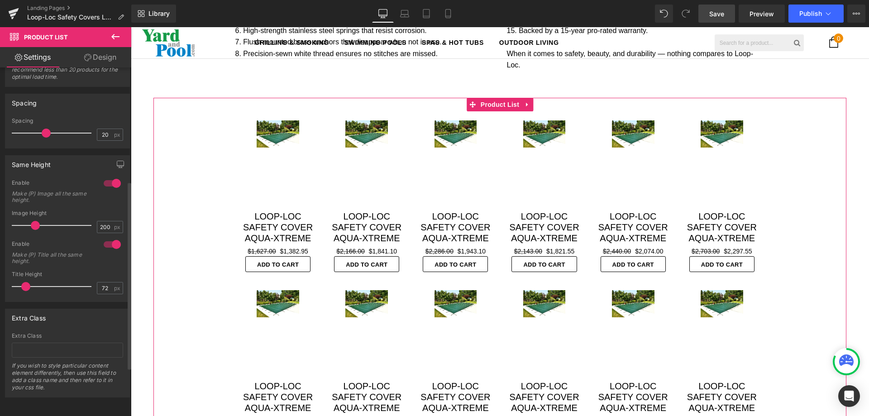
scroll to position [0, 0]
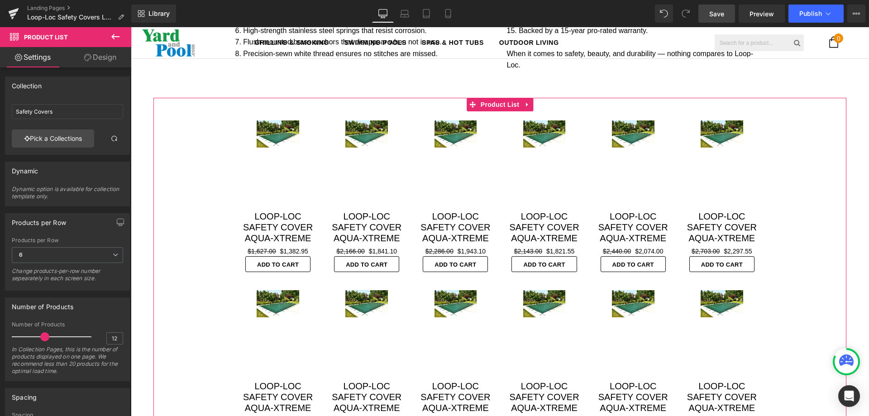
click at [91, 56] on link "Design" at bounding box center [100, 57] width 66 height 20
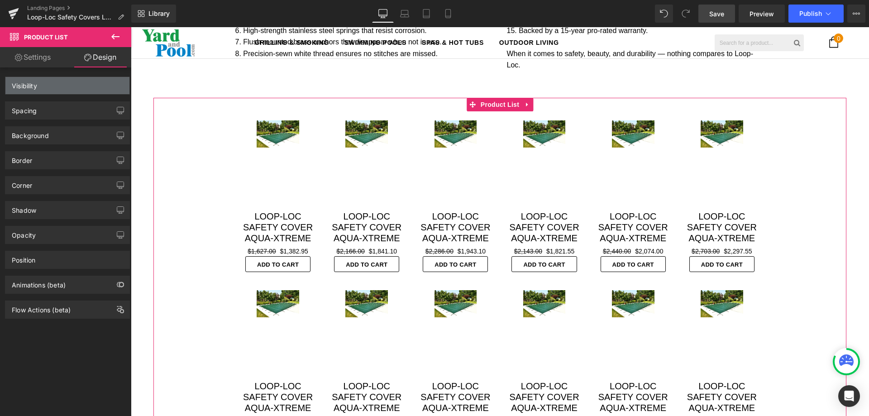
click at [15, 83] on div "Visibility" at bounding box center [24, 83] width 25 height 13
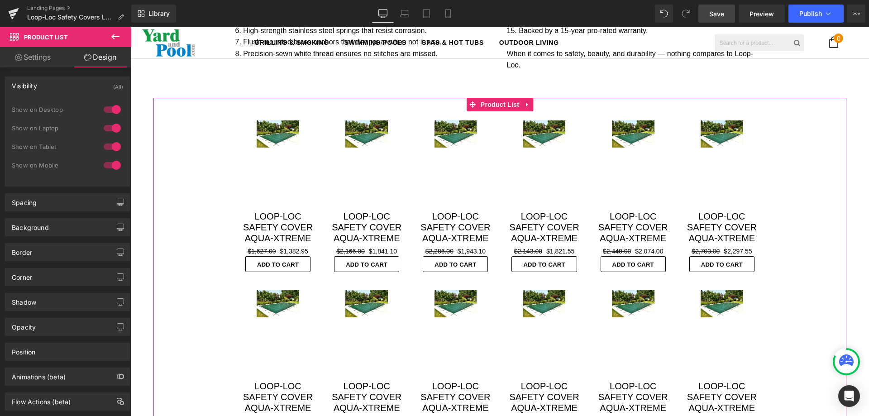
click at [15, 83] on div "Visibility" at bounding box center [24, 83] width 25 height 13
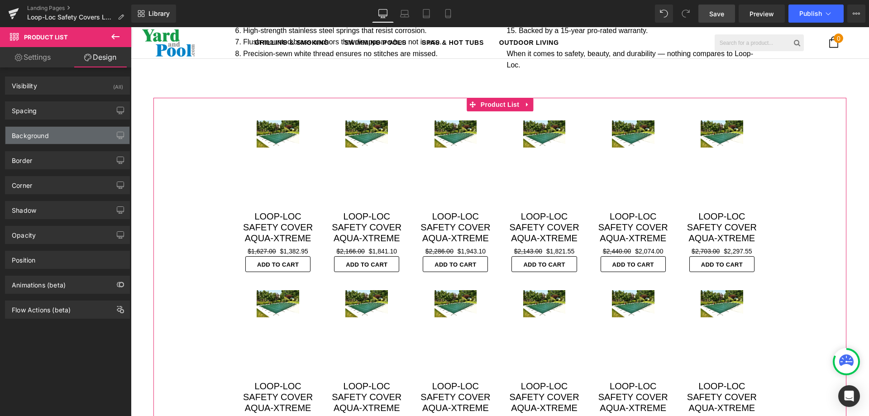
click at [24, 131] on div "Background" at bounding box center [30, 133] width 37 height 13
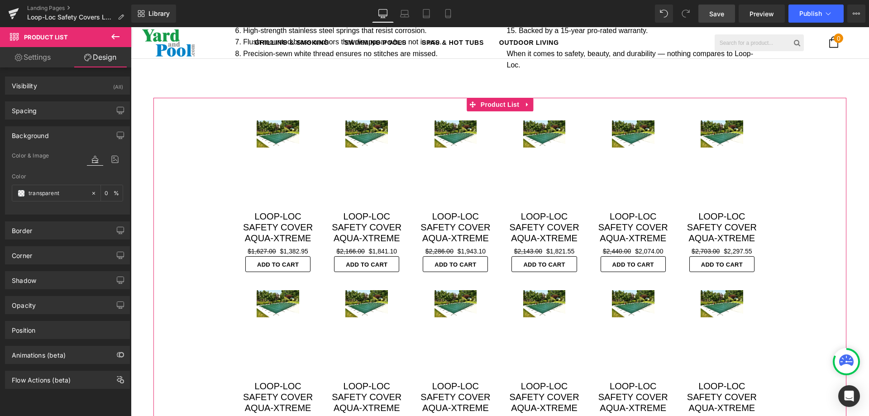
click at [25, 132] on div "Background" at bounding box center [30, 133] width 37 height 13
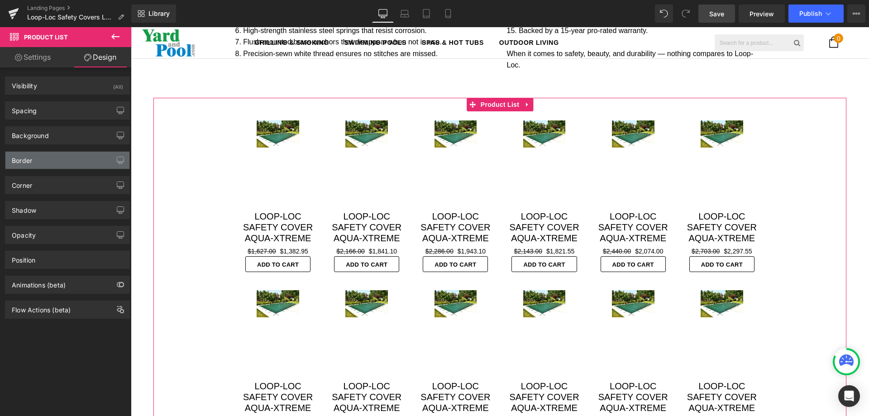
click at [24, 157] on div "Border" at bounding box center [22, 158] width 20 height 13
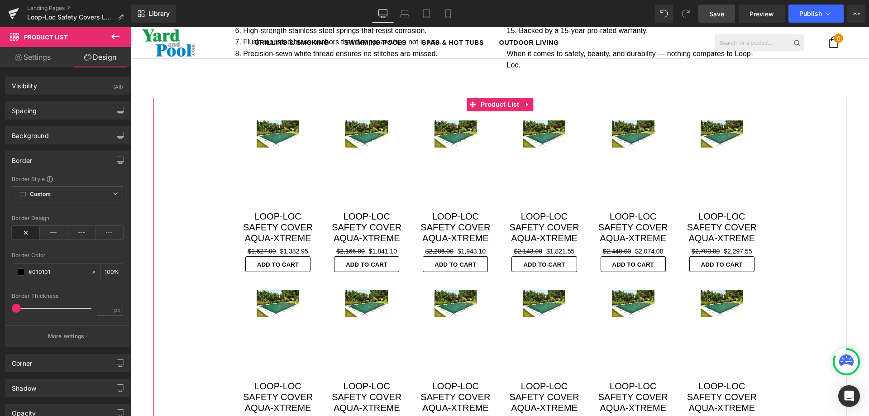
click at [24, 157] on div "Border" at bounding box center [22, 158] width 20 height 13
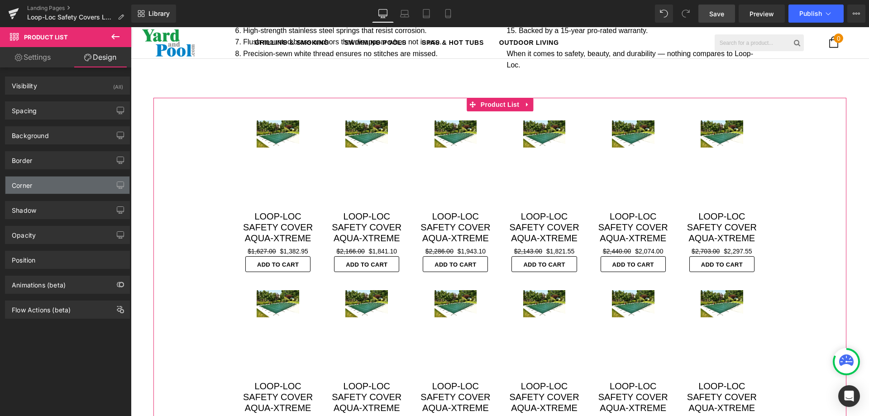
click at [21, 183] on div "Corner" at bounding box center [22, 183] width 20 height 13
click at [22, 183] on div "Corner" at bounding box center [22, 183] width 20 height 13
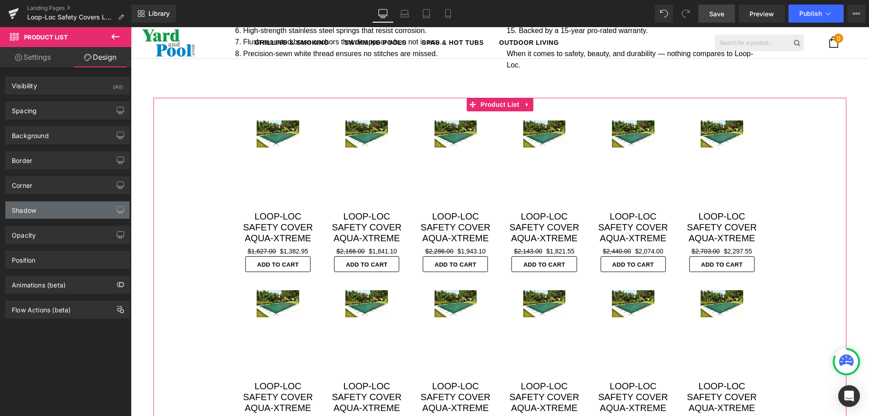
click at [21, 205] on div "Shadow" at bounding box center [24, 207] width 24 height 13
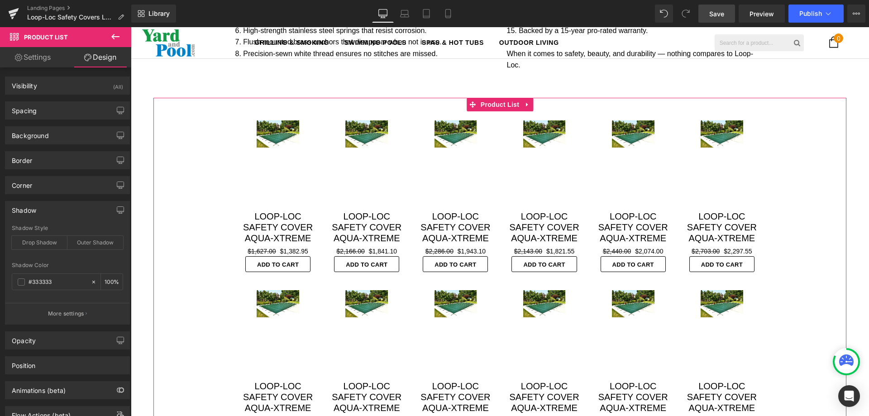
click at [21, 205] on div "Shadow" at bounding box center [24, 207] width 24 height 13
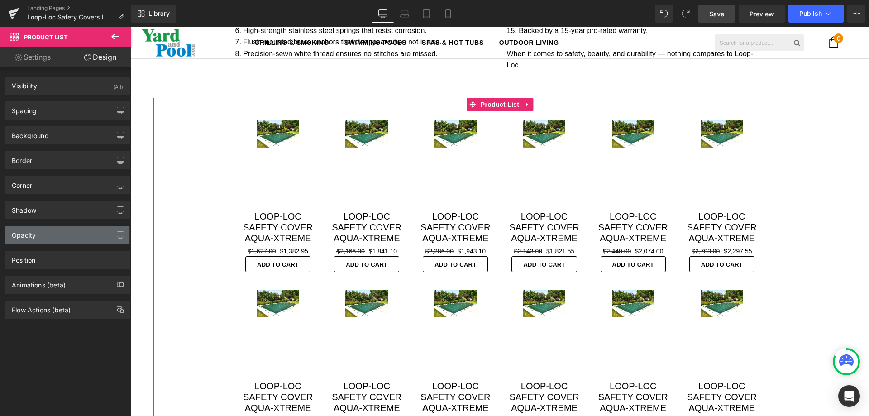
click at [22, 231] on div "Opacity" at bounding box center [24, 232] width 24 height 13
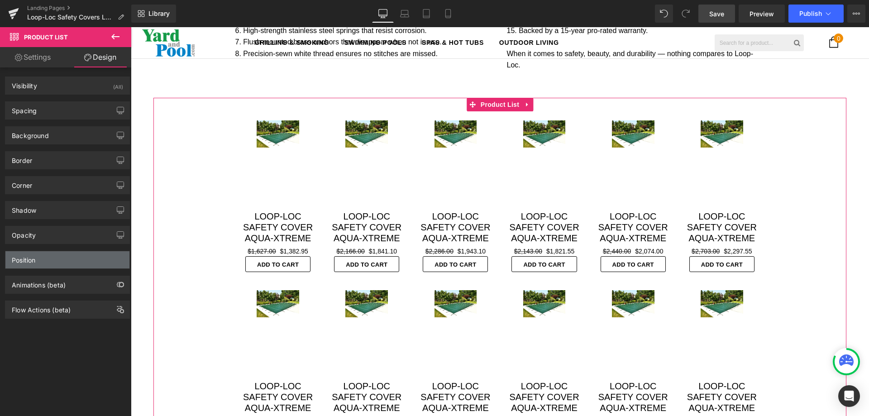
click at [17, 260] on div "Position" at bounding box center [24, 257] width 24 height 13
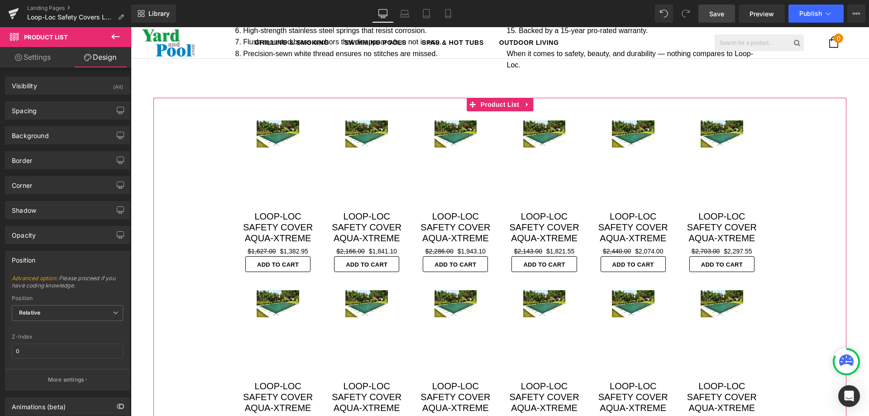
click at [17, 260] on div "Position" at bounding box center [24, 257] width 24 height 13
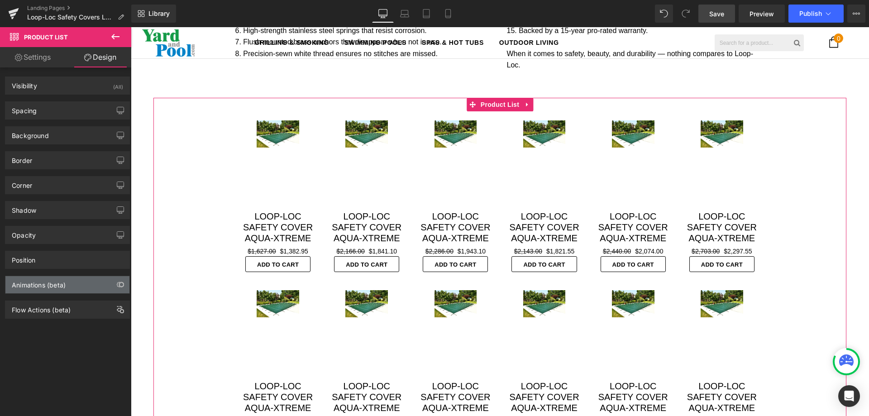
click at [29, 288] on div "Animations (beta)" at bounding box center [39, 282] width 54 height 13
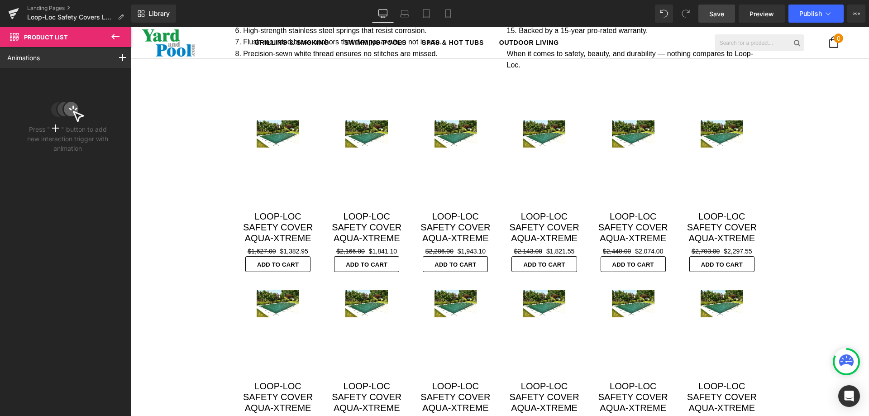
click at [114, 38] on icon at bounding box center [115, 36] width 11 height 11
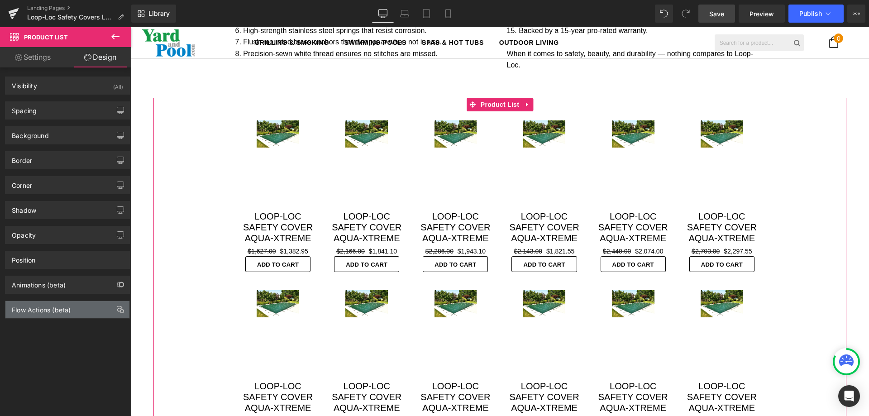
click at [22, 308] on div "Flow Actions (beta)" at bounding box center [41, 307] width 59 height 13
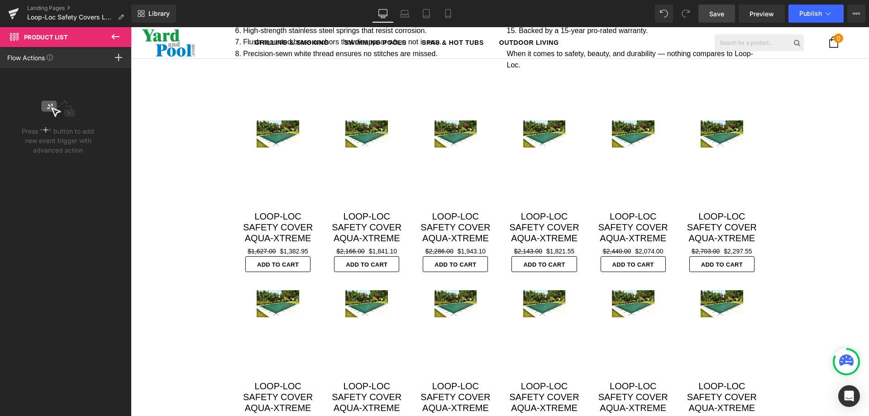
click at [120, 37] on icon at bounding box center [115, 36] width 11 height 11
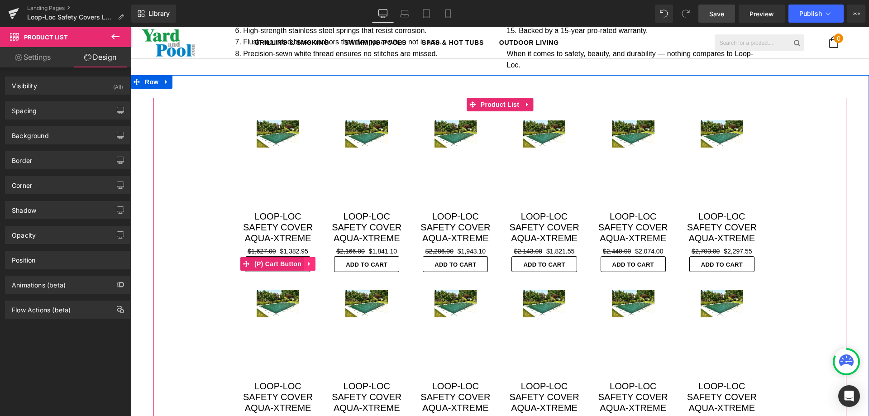
click at [308, 262] on icon at bounding box center [309, 264] width 2 height 4
click at [251, 257] on span "(P) Cart Button" at bounding box center [260, 264] width 52 height 14
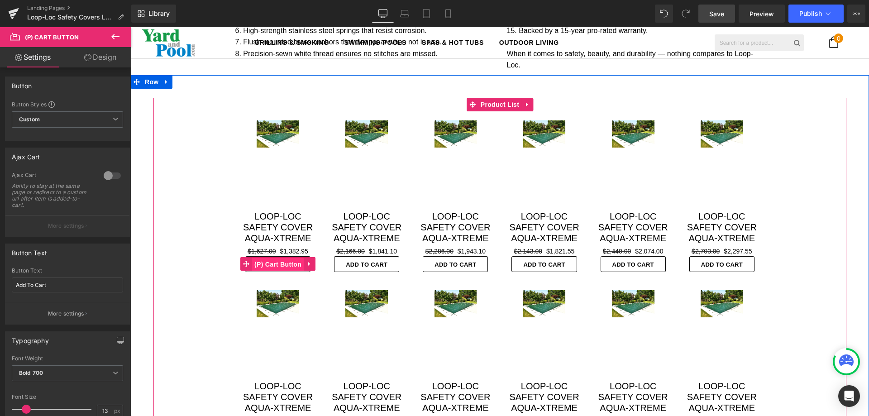
click at [276, 258] on span "(P) Cart Button" at bounding box center [278, 265] width 52 height 14
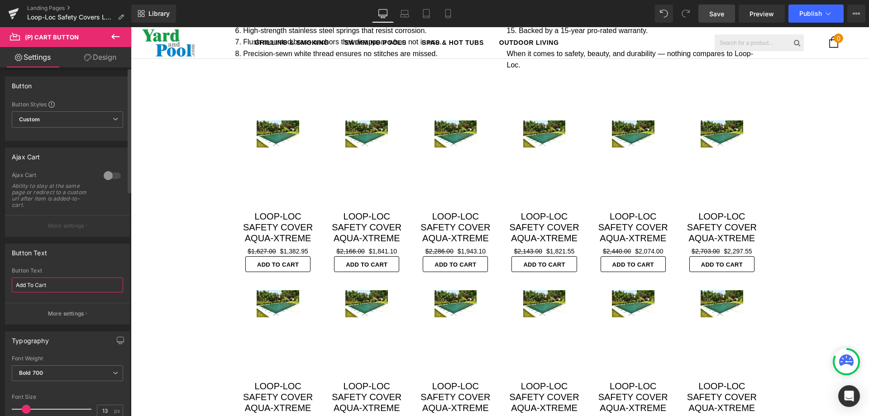
drag, startPoint x: 65, startPoint y: 288, endPoint x: 6, endPoint y: 286, distance: 59.3
click at [6, 288] on div "Add To Cart Button Text Add To Cart More settings" at bounding box center [67, 295] width 124 height 57
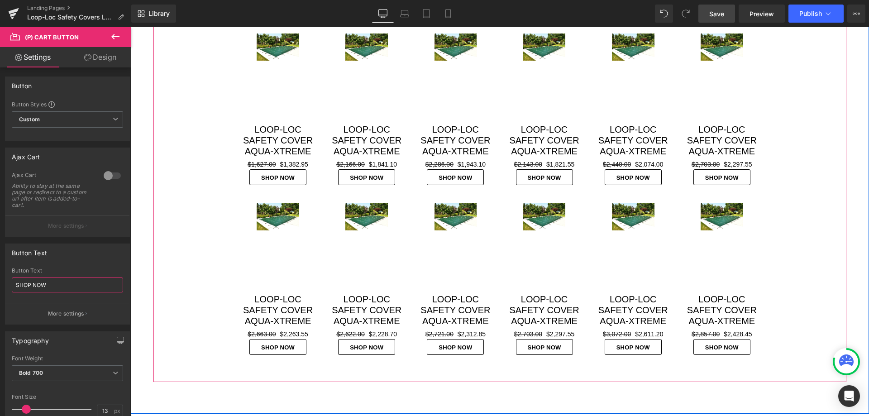
scroll to position [1629, 0]
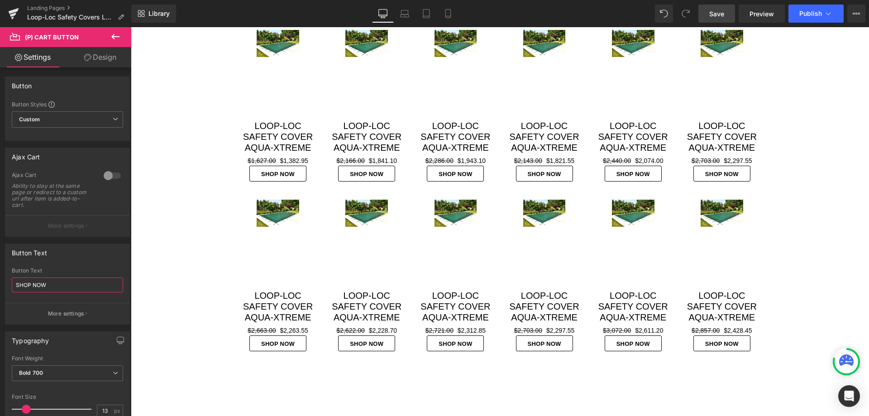
type input "SHOP NOW"
click at [719, 15] on span "Save" at bounding box center [716, 14] width 15 height 10
